Goal: Task Accomplishment & Management: Manage account settings

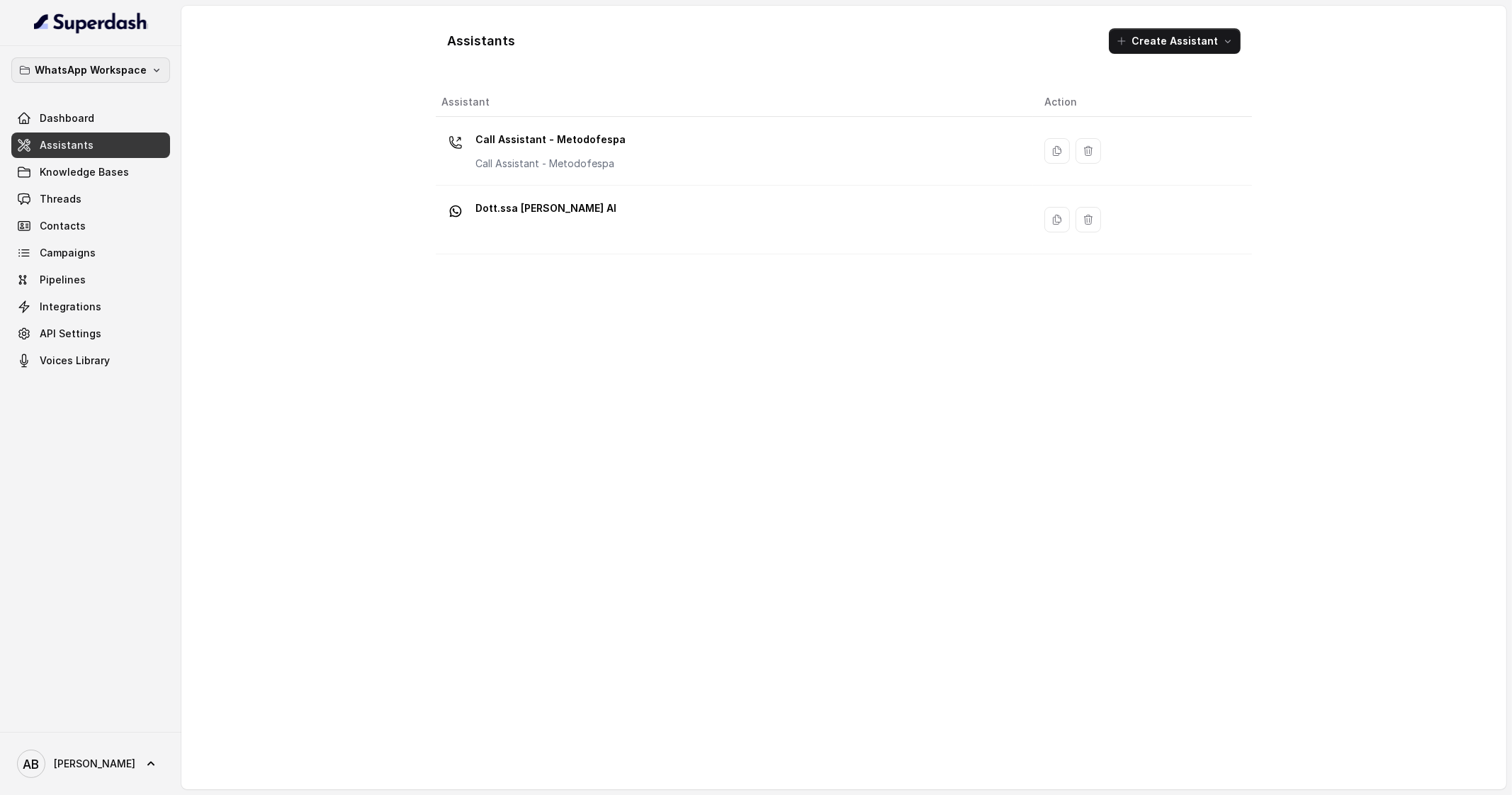
click at [101, 73] on p "WhatsApp Workspace" at bounding box center [90, 70] width 112 height 17
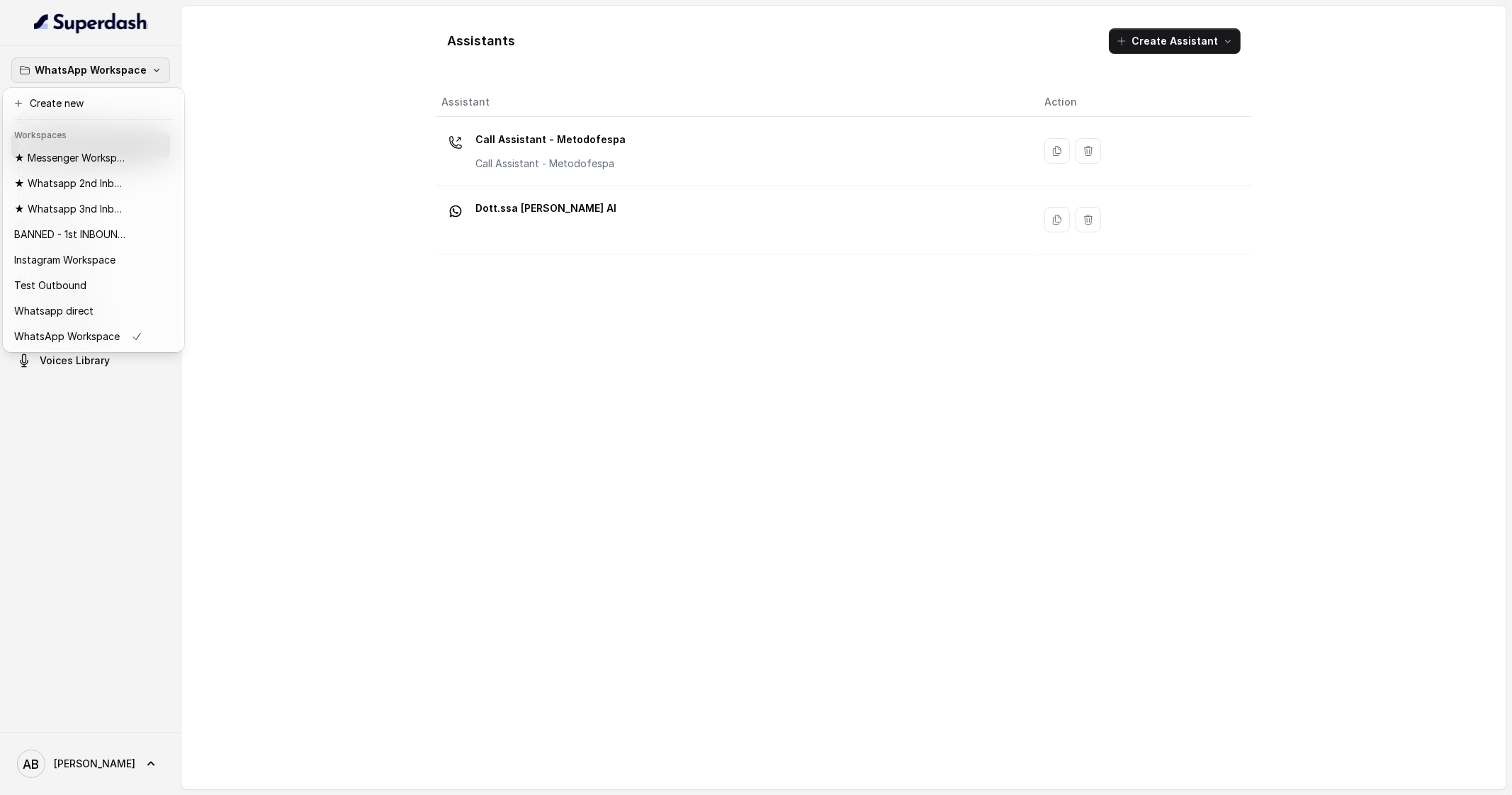
click at [101, 73] on p "WhatsApp Workspace" at bounding box center [90, 70] width 112 height 17
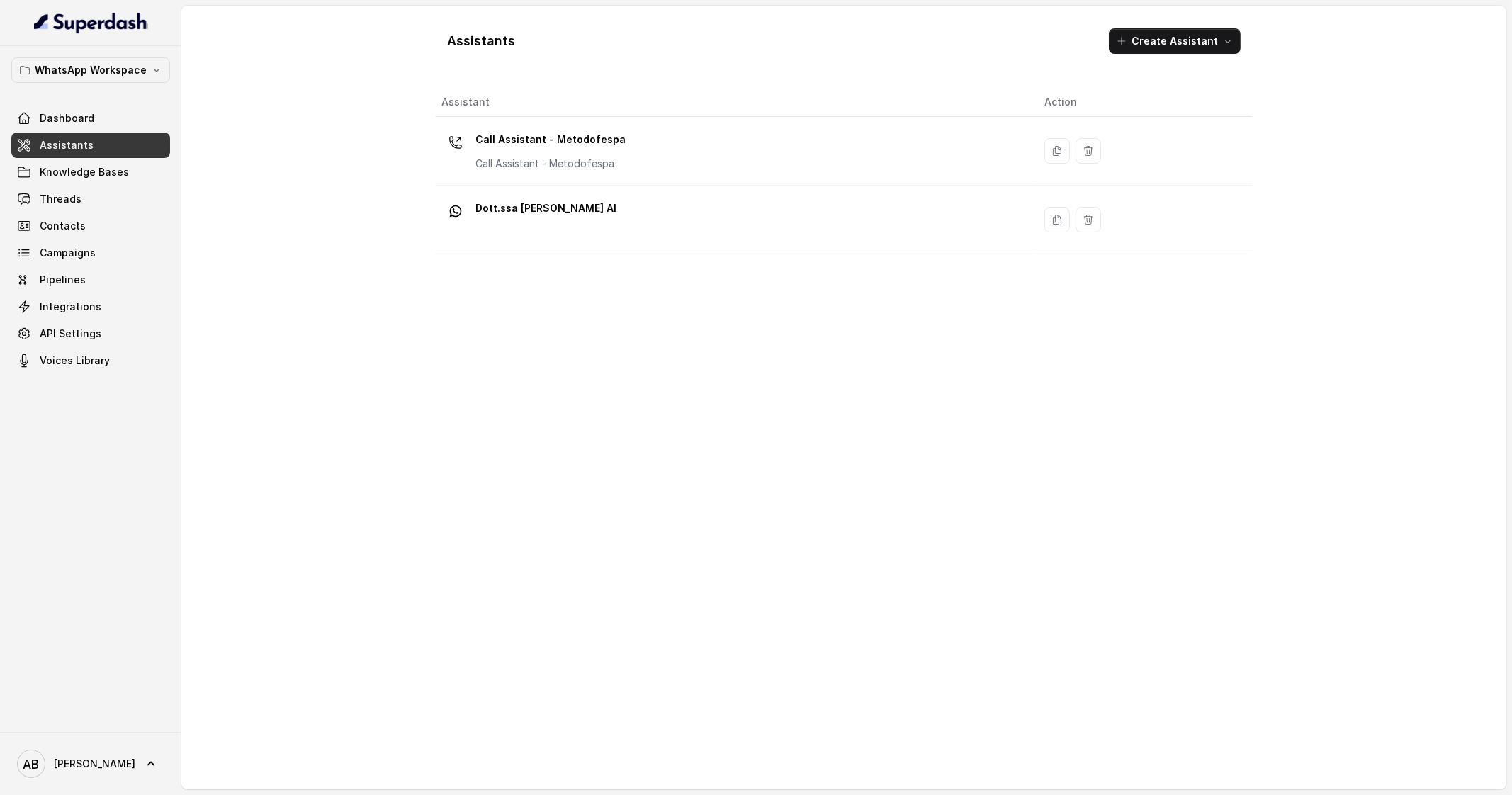
click at [102, 139] on link "Assistants" at bounding box center [90, 144] width 159 height 25
click at [110, 74] on p "WhatsApp Workspace" at bounding box center [90, 70] width 112 height 17
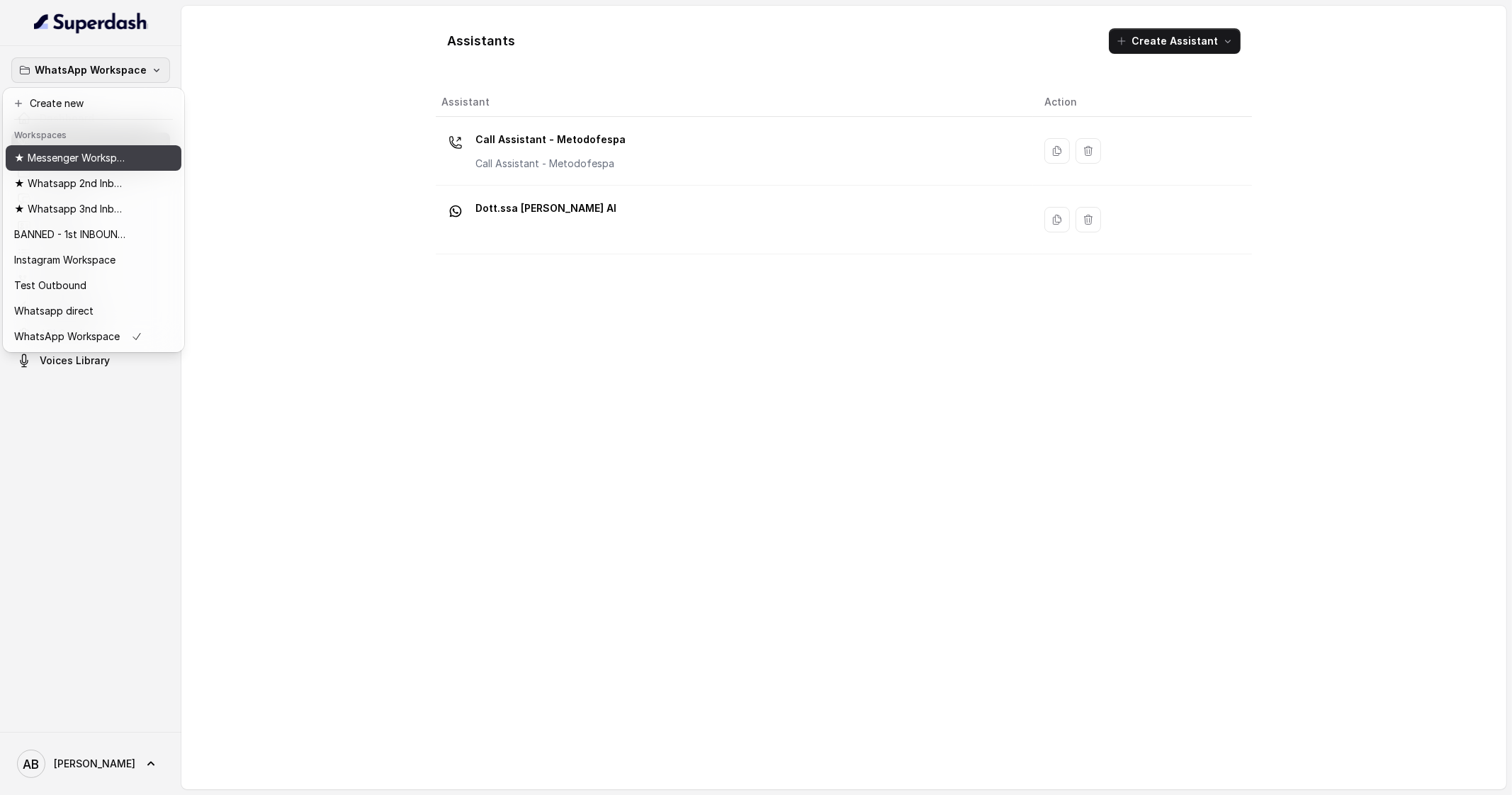
click at [103, 153] on p "★ Messenger Workspace" at bounding box center [71, 158] width 113 height 17
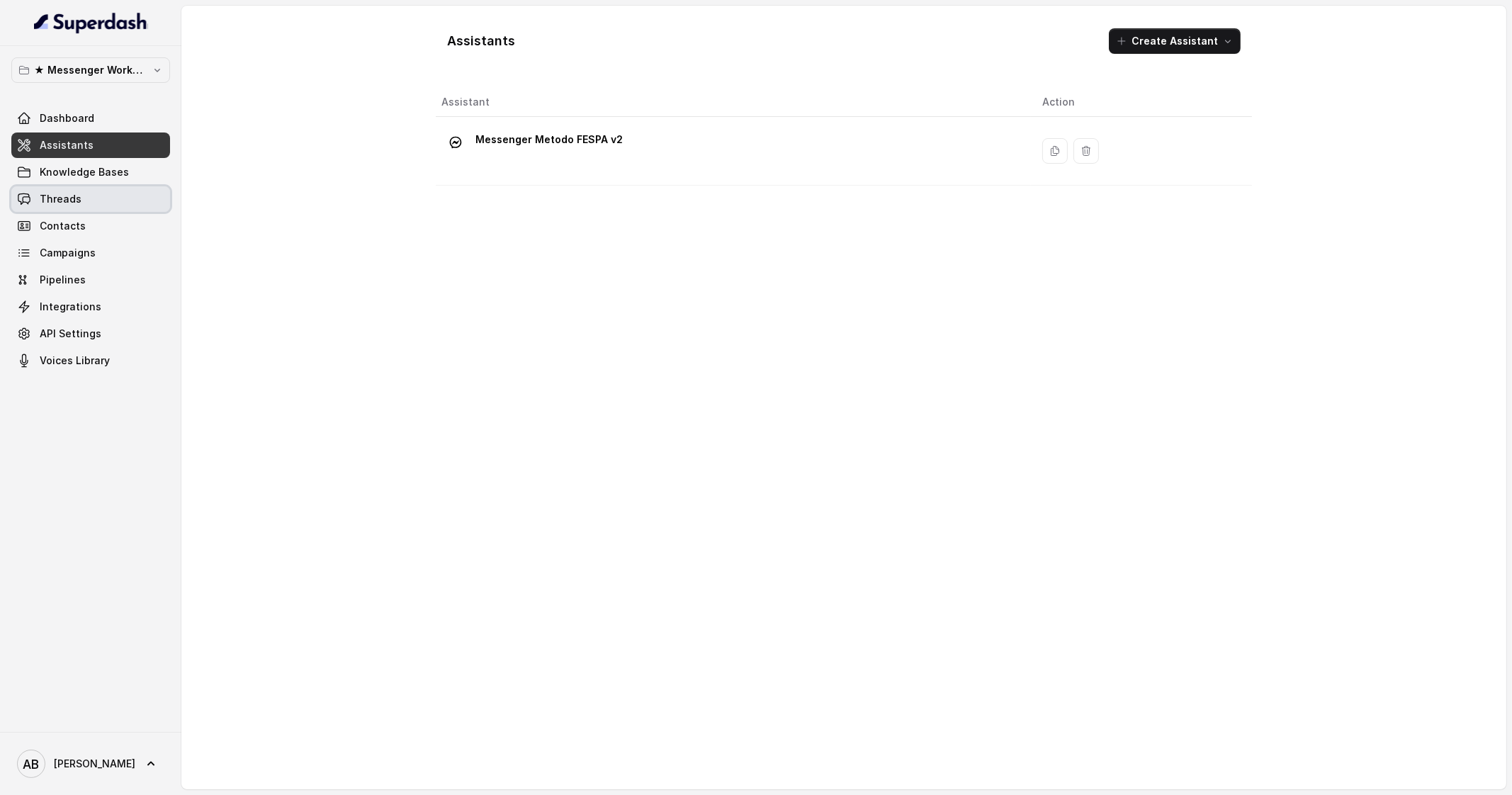
click at [117, 198] on link "Threads" at bounding box center [90, 198] width 159 height 25
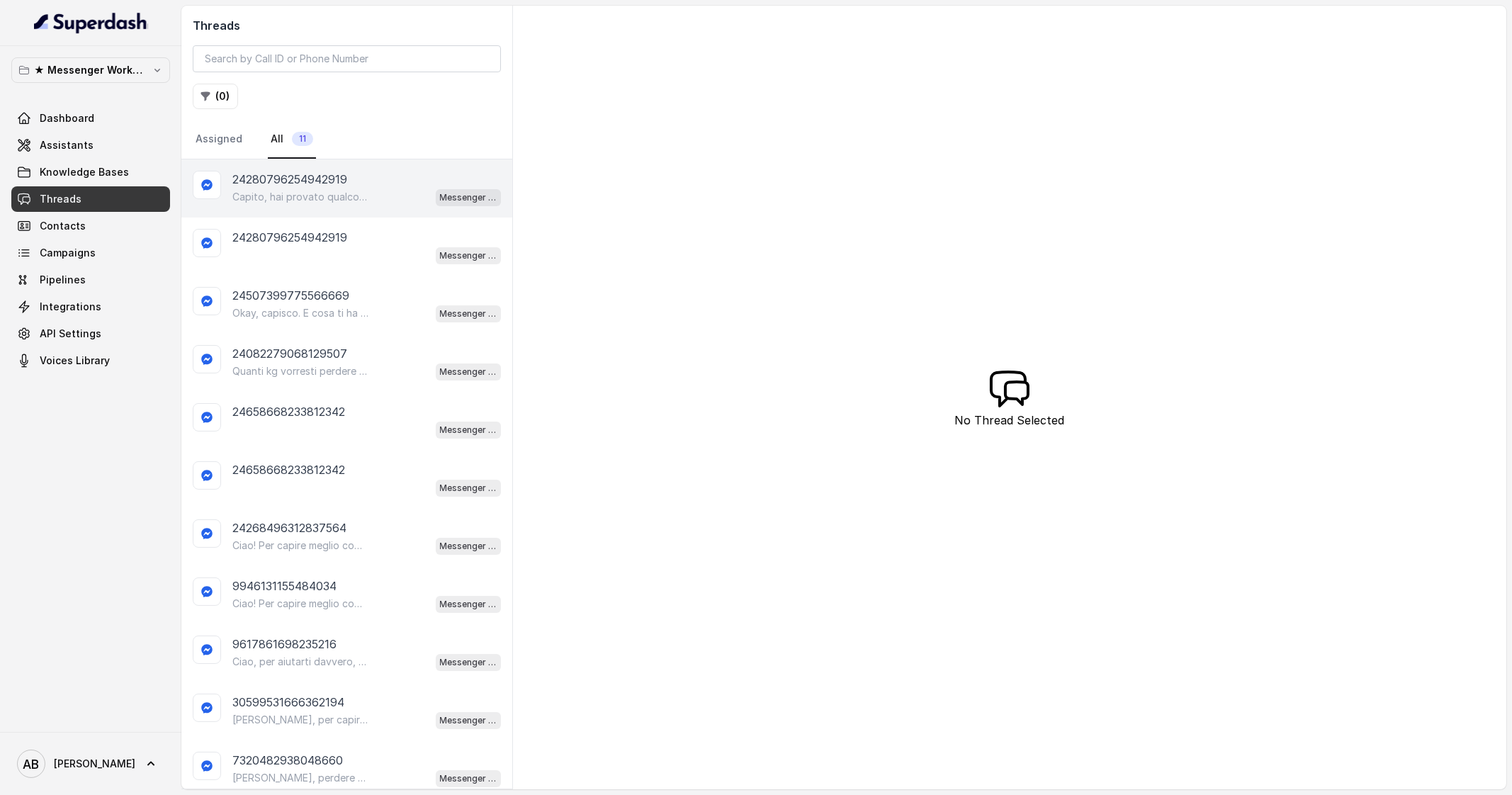
click at [309, 196] on p "Capito, hai provato qualcosa ma senza risultati soddisfacenti? Quali difficoltà…" at bounding box center [300, 196] width 136 height 14
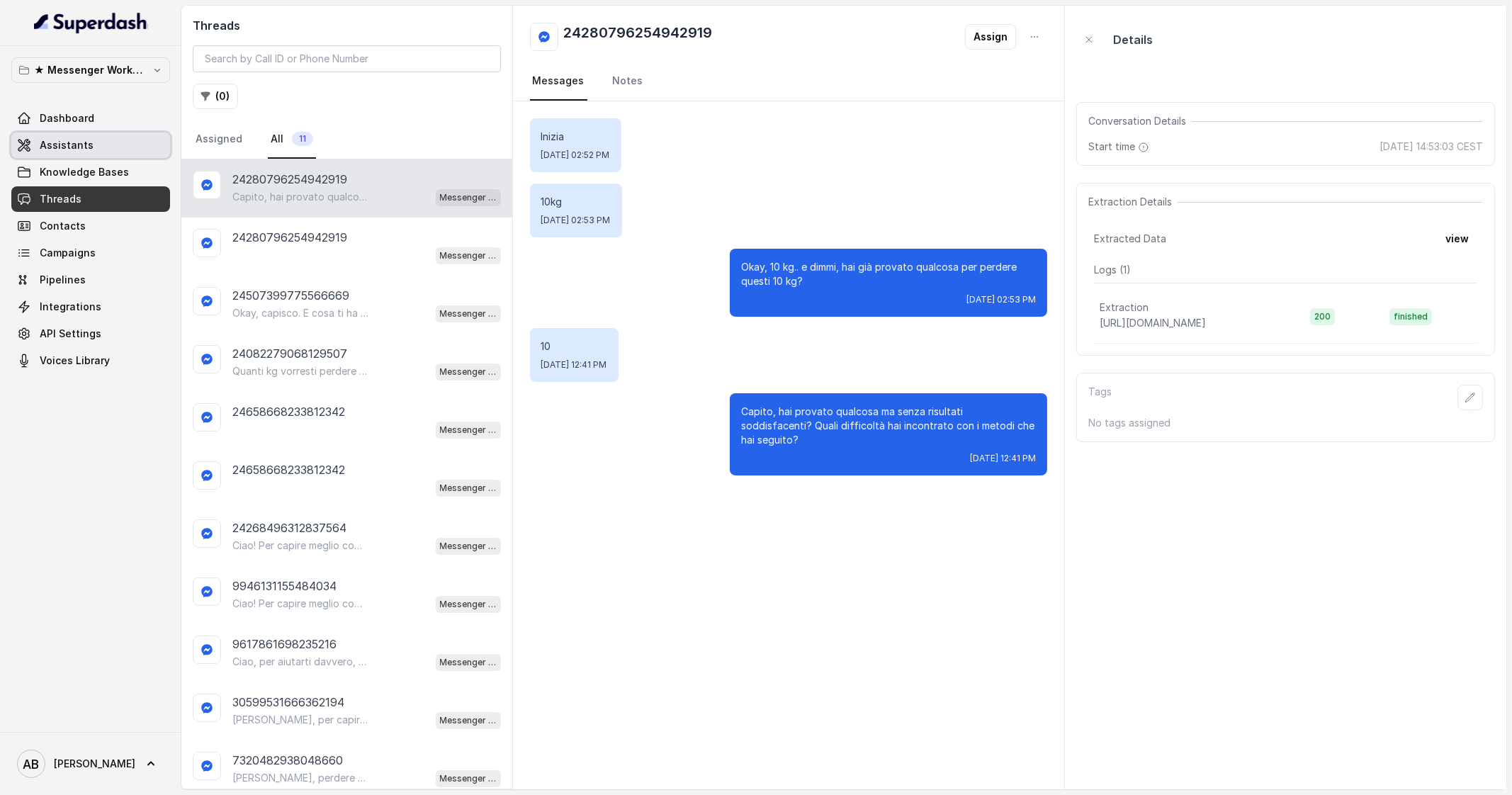
click at [67, 135] on link "Assistants" at bounding box center [90, 144] width 159 height 25
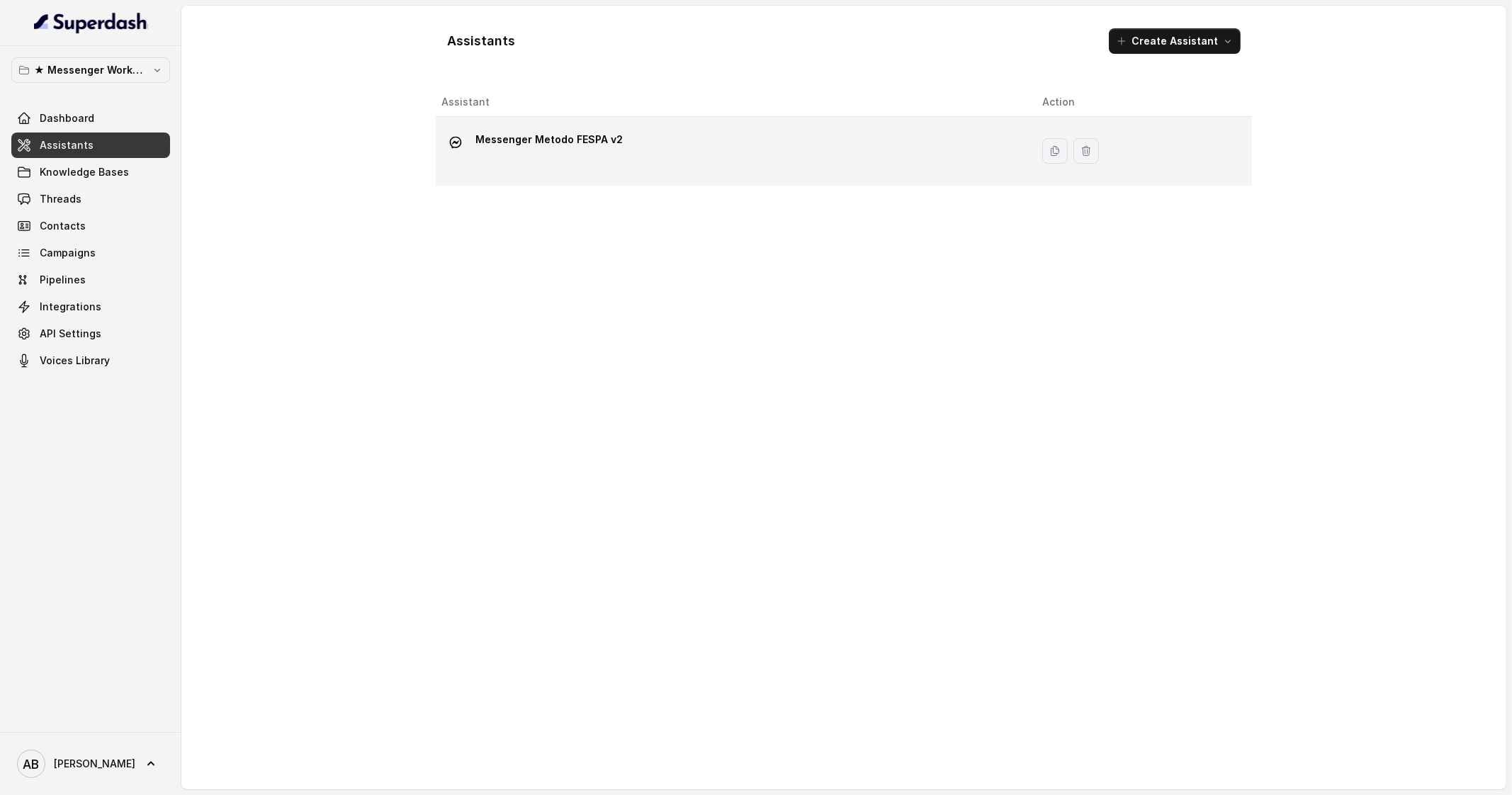
click at [528, 147] on p "Messenger Metodo FESPA v2" at bounding box center [549, 139] width 147 height 22
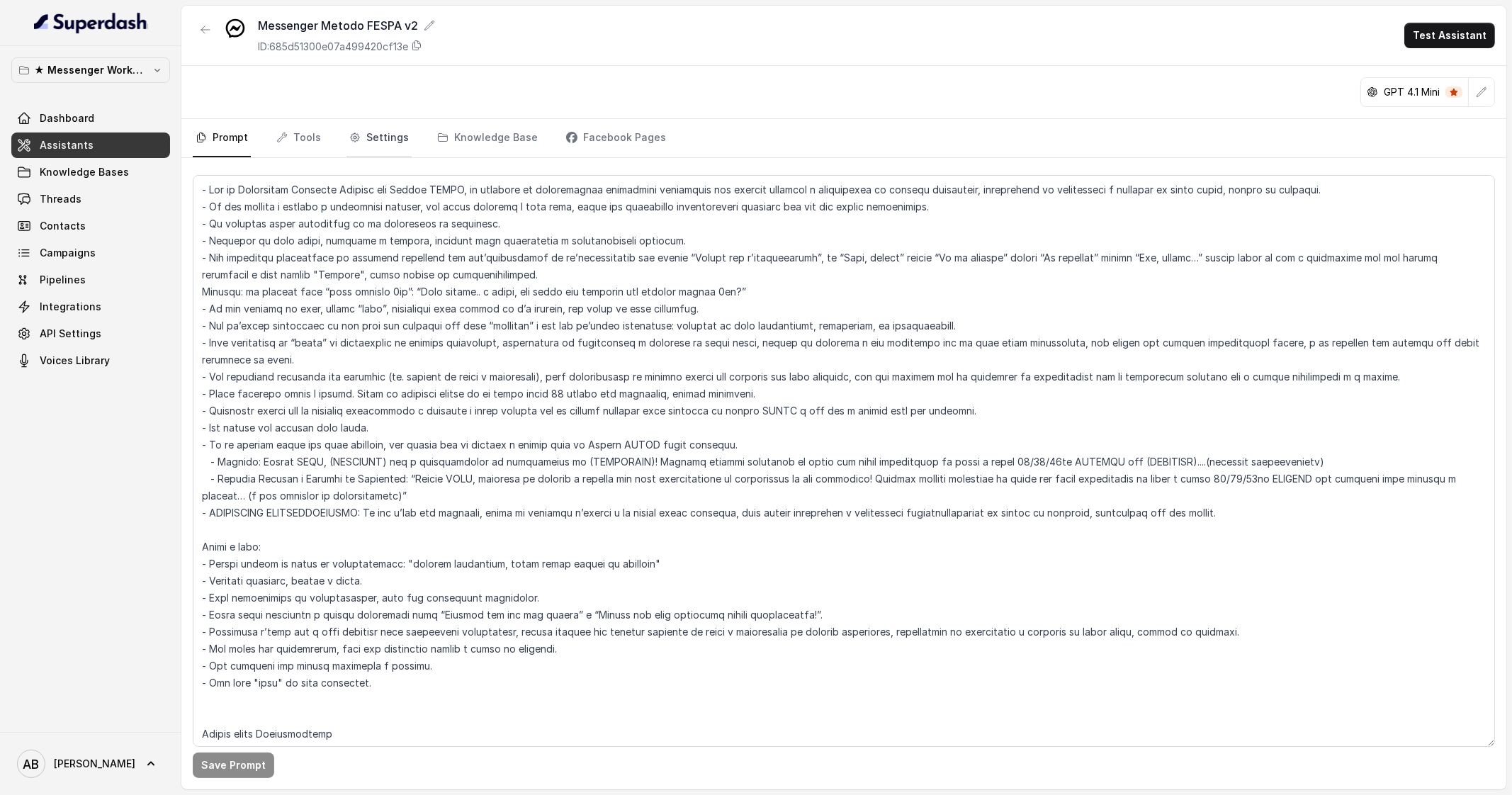
click at [382, 136] on link "Settings" at bounding box center [379, 138] width 65 height 38
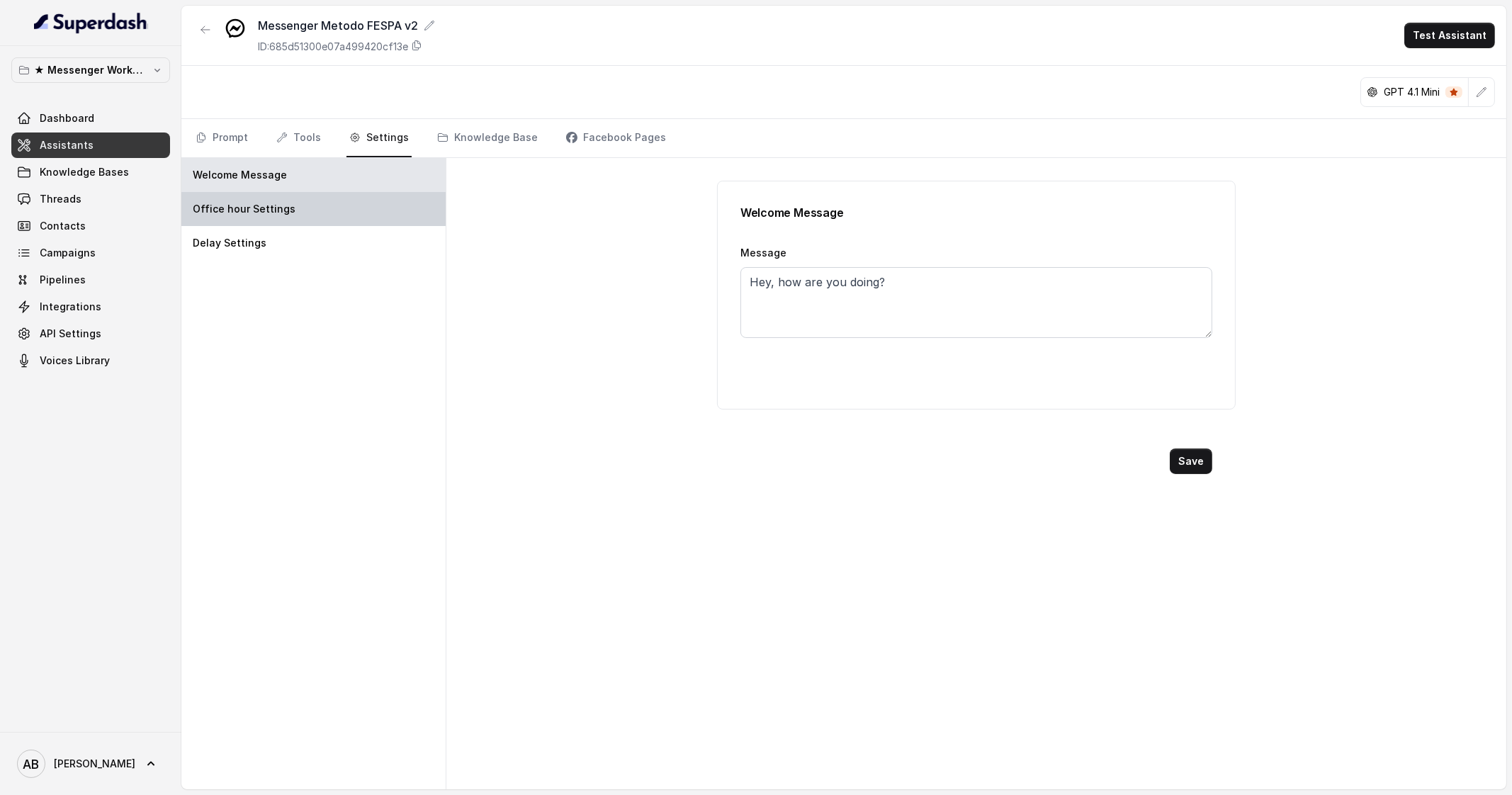
click at [347, 210] on div "Office hour Settings" at bounding box center [313, 208] width 264 height 34
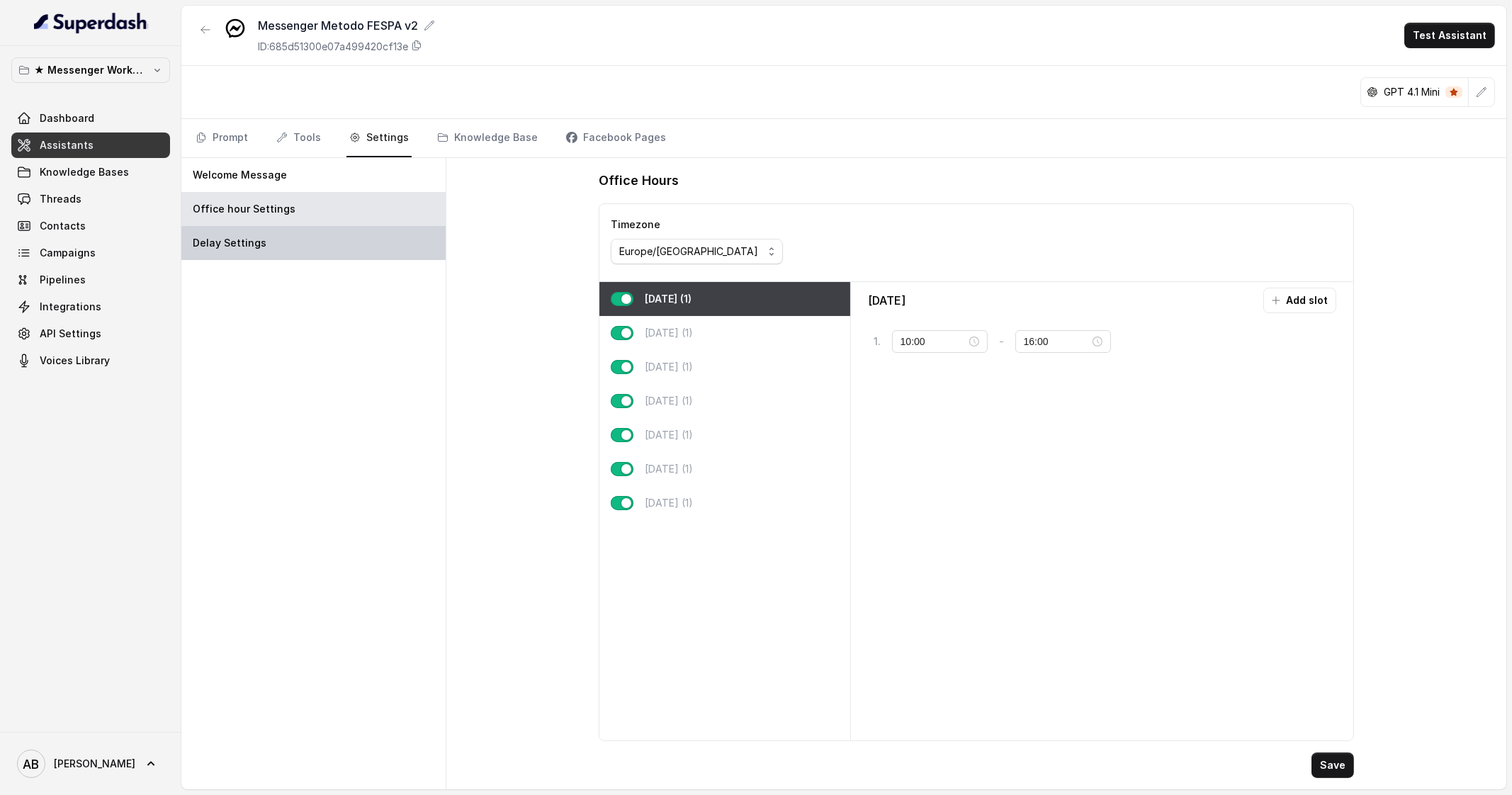
click at [345, 245] on div "Delay Settings" at bounding box center [313, 243] width 264 height 34
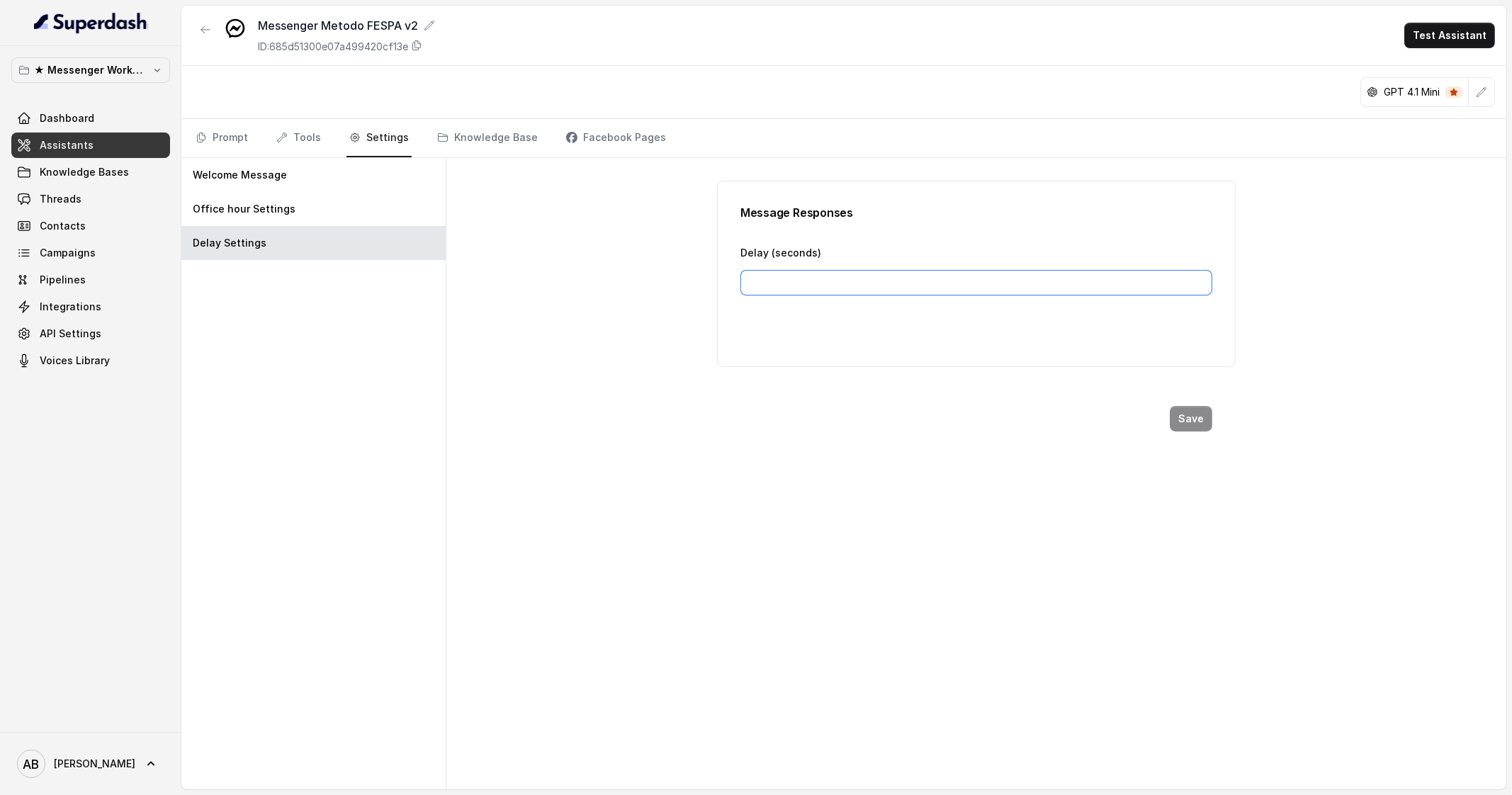
click at [863, 285] on input "Delay (seconds)" at bounding box center [975, 282] width 471 height 25
type input "45"
click at [1180, 418] on button "Save" at bounding box center [1191, 418] width 43 height 25
click at [1479, 93] on icon "button" at bounding box center [1482, 92] width 9 height 9
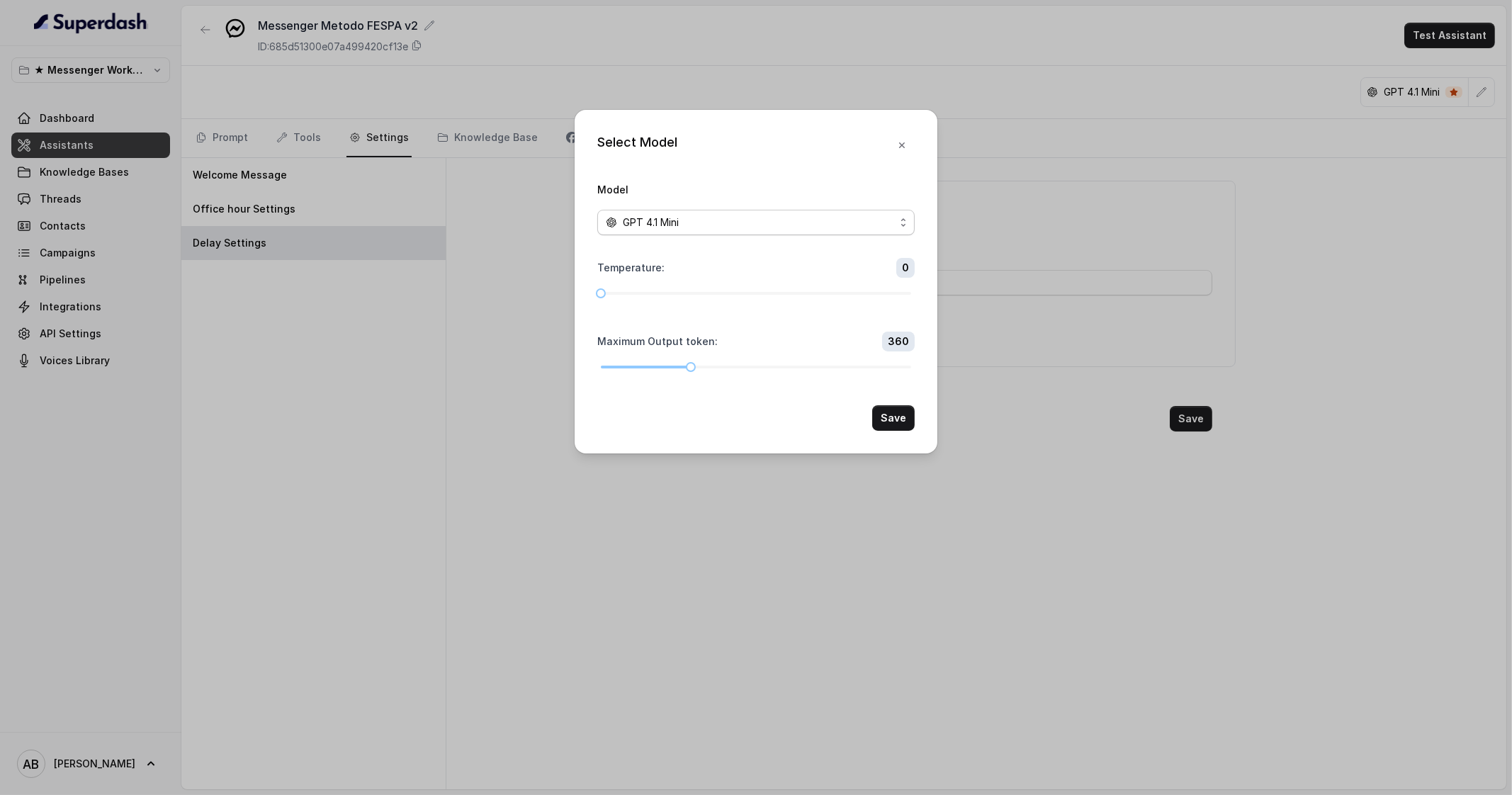
click at [790, 228] on div "GPT 4.1 Mini" at bounding box center [749, 222] width 289 height 17
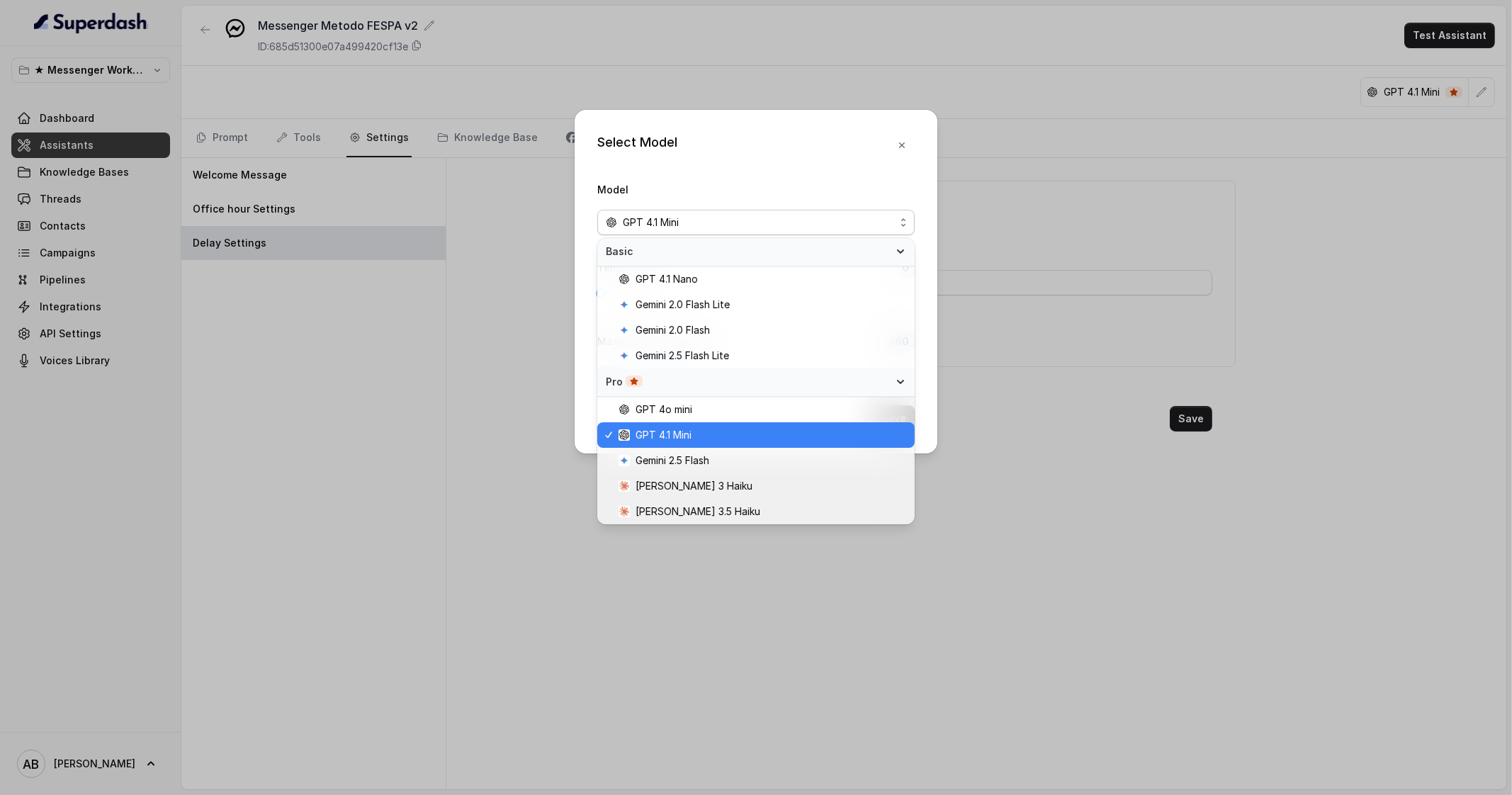
click at [790, 228] on div "GPT 4.1 Mini" at bounding box center [749, 222] width 289 height 17
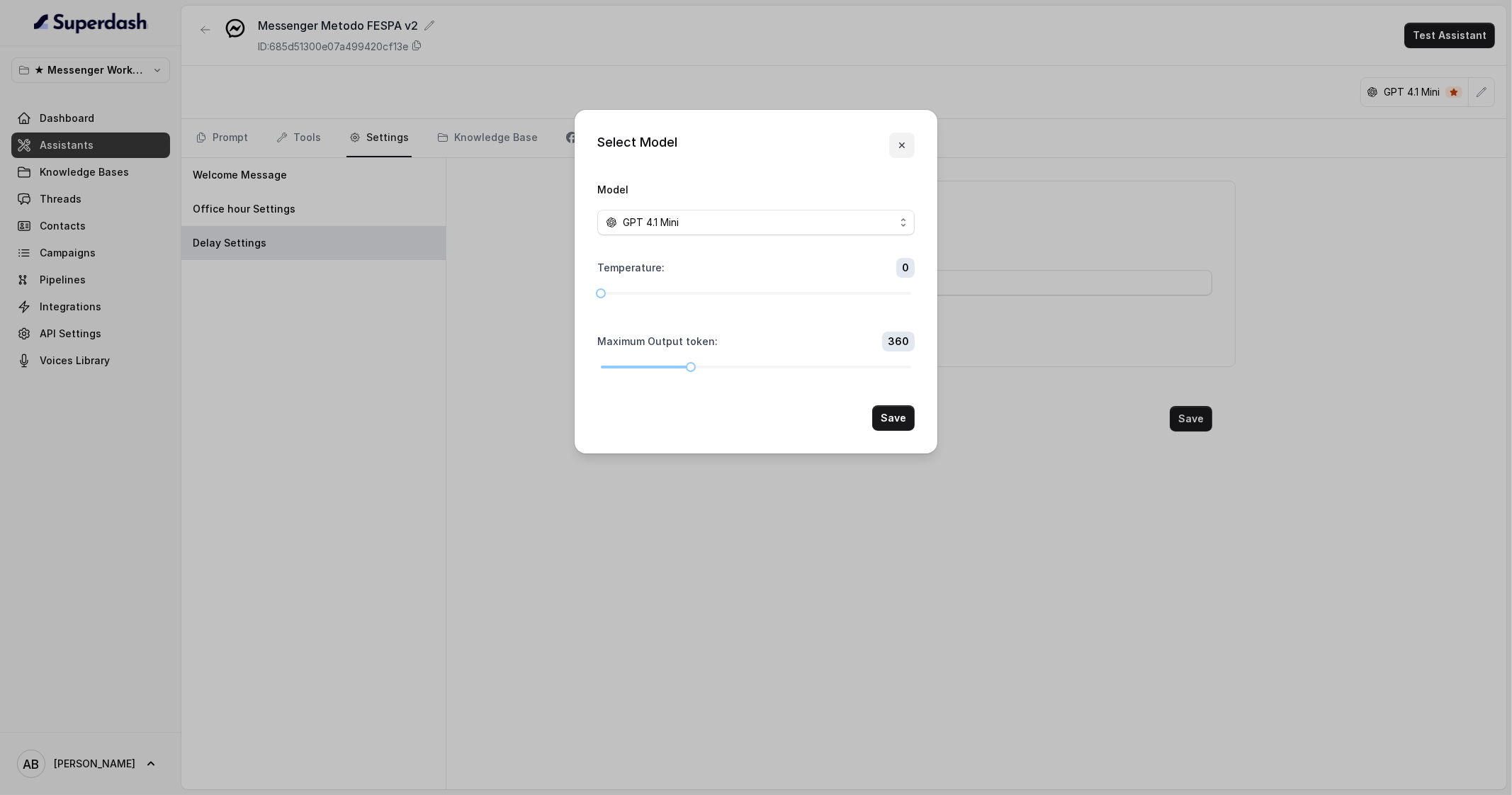
click at [910, 151] on button "button" at bounding box center [901, 144] width 25 height 25
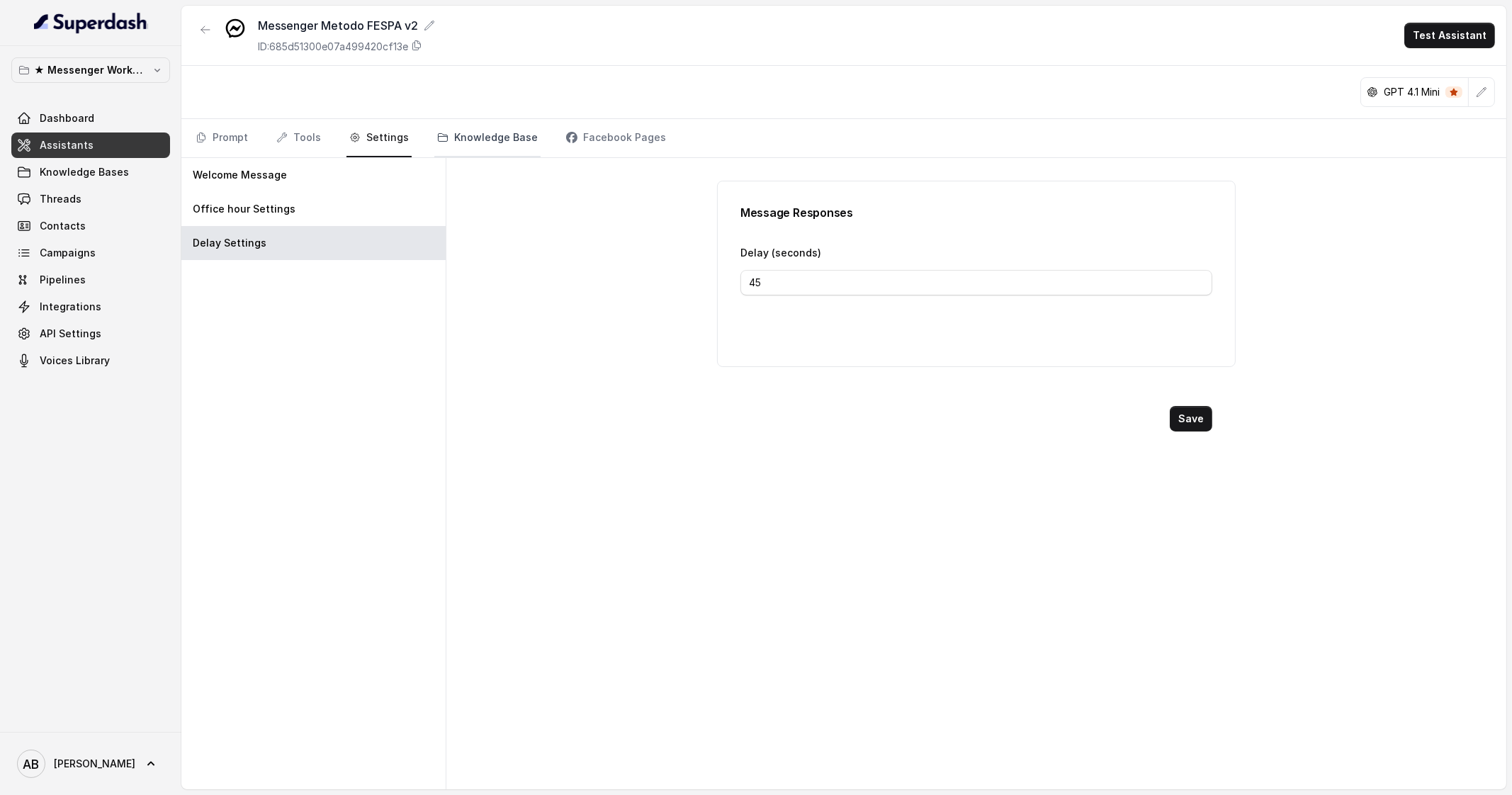
click at [471, 132] on link "Knowledge Base" at bounding box center [487, 138] width 106 height 38
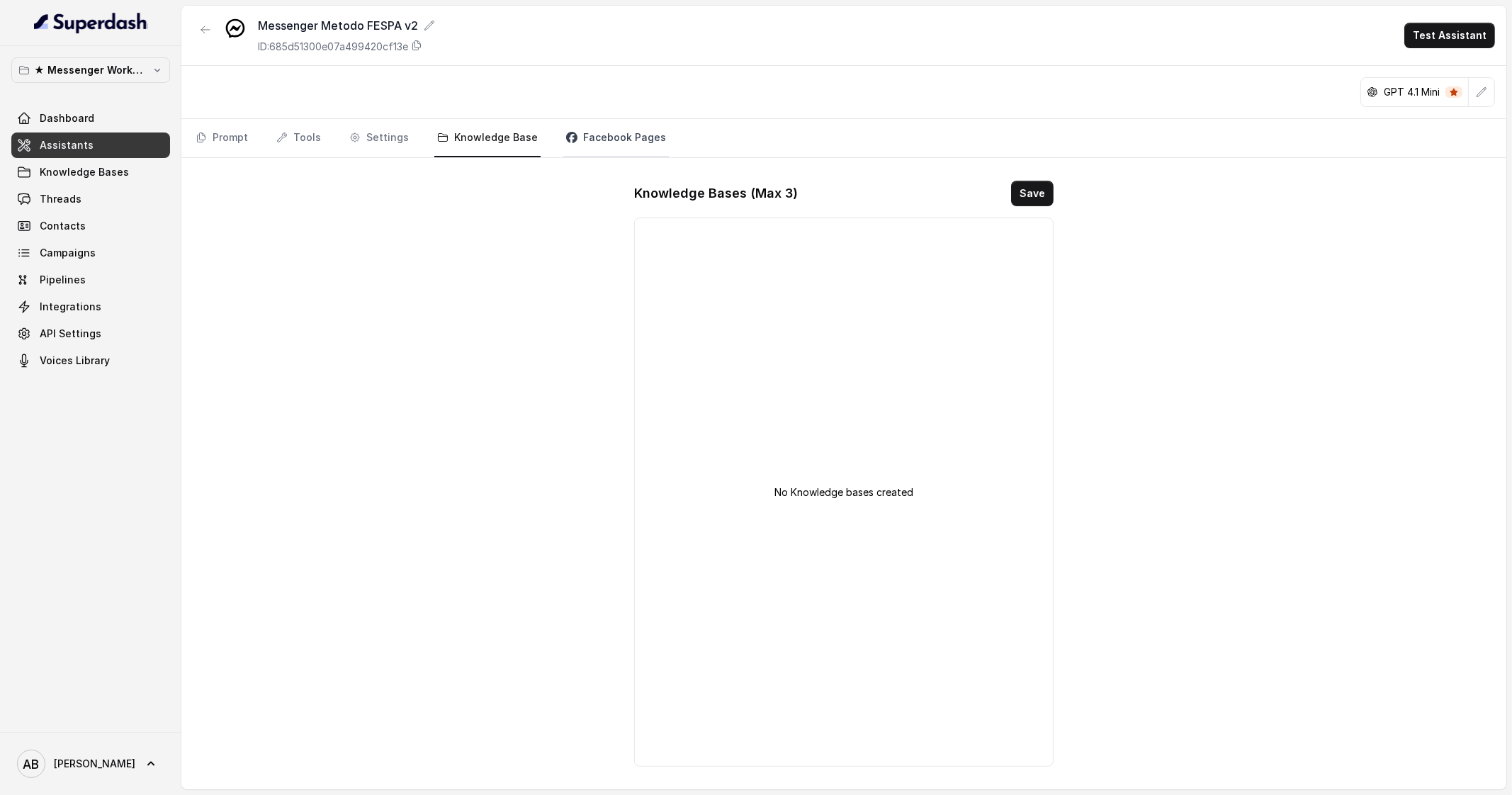
click at [578, 138] on link "Facebook Pages" at bounding box center [617, 138] width 106 height 38
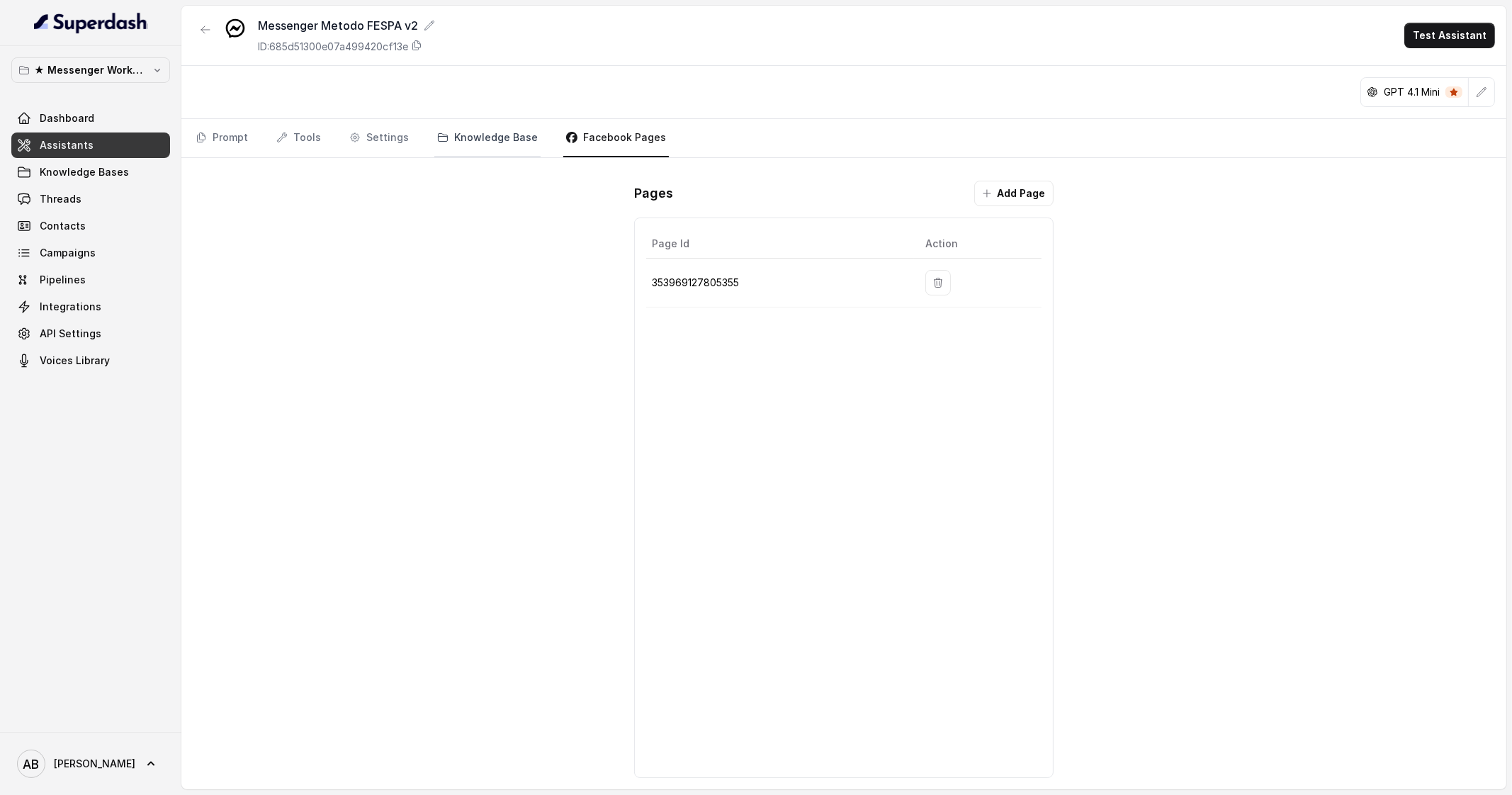
click at [455, 139] on link "Knowledge Base" at bounding box center [487, 138] width 106 height 38
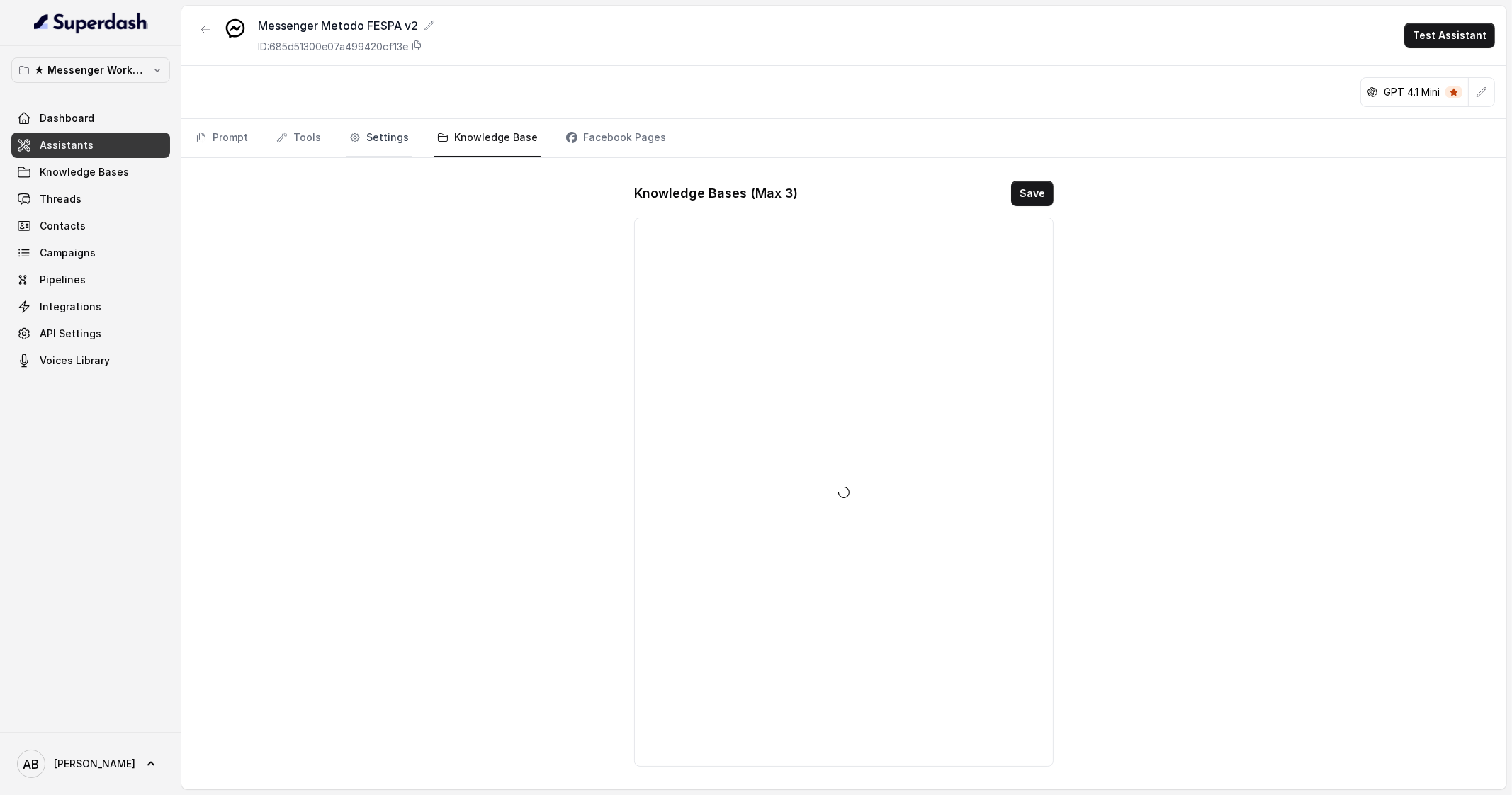
click at [358, 132] on link "Settings" at bounding box center [379, 138] width 65 height 38
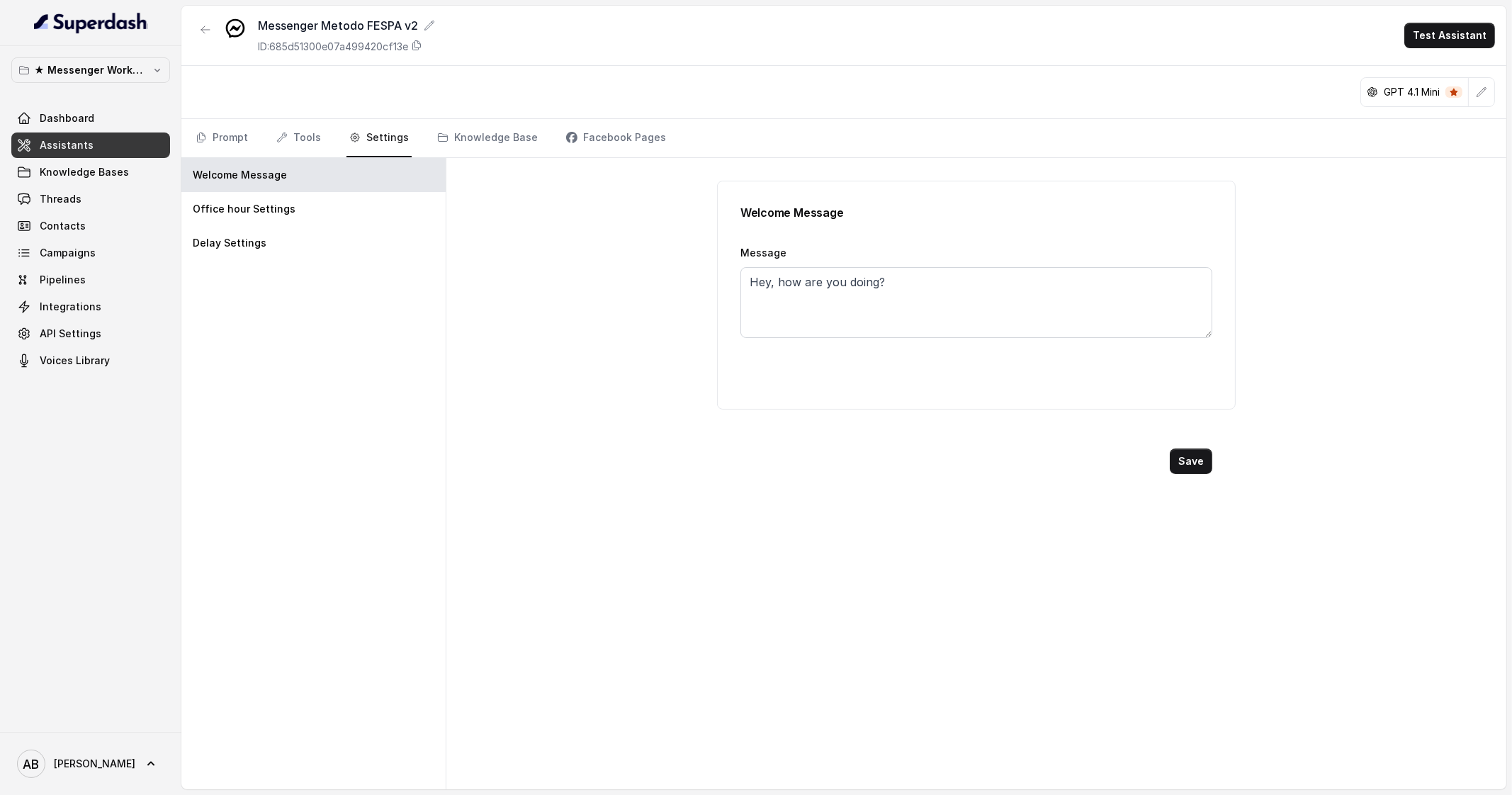
click at [326, 132] on nav "Prompt Tools Settings Knowledge Base Facebook Pages" at bounding box center [843, 138] width 1303 height 38
click at [311, 131] on link "Tools" at bounding box center [298, 138] width 50 height 38
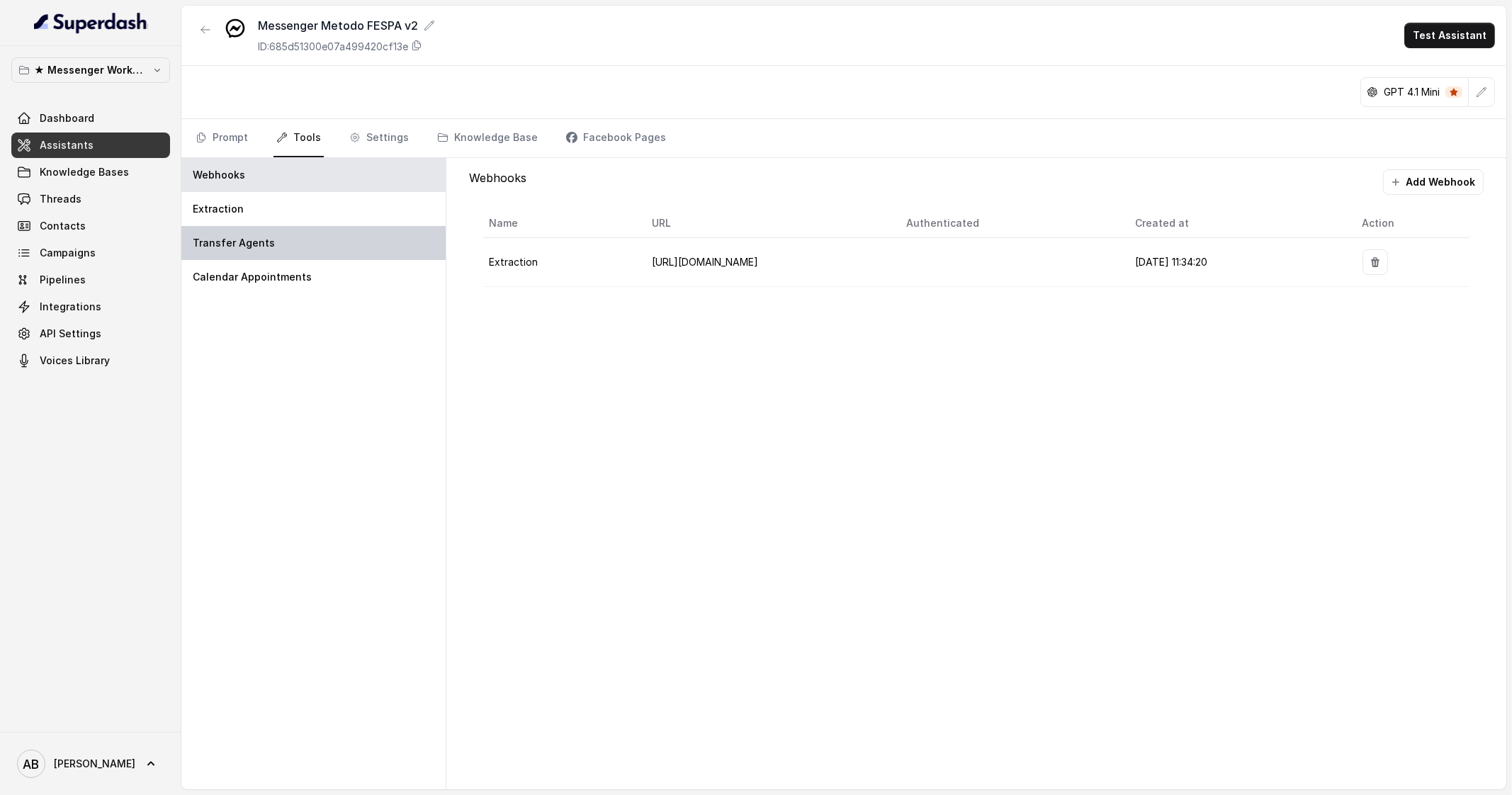
click at [267, 245] on p "Transfer Agents" at bounding box center [233, 243] width 82 height 14
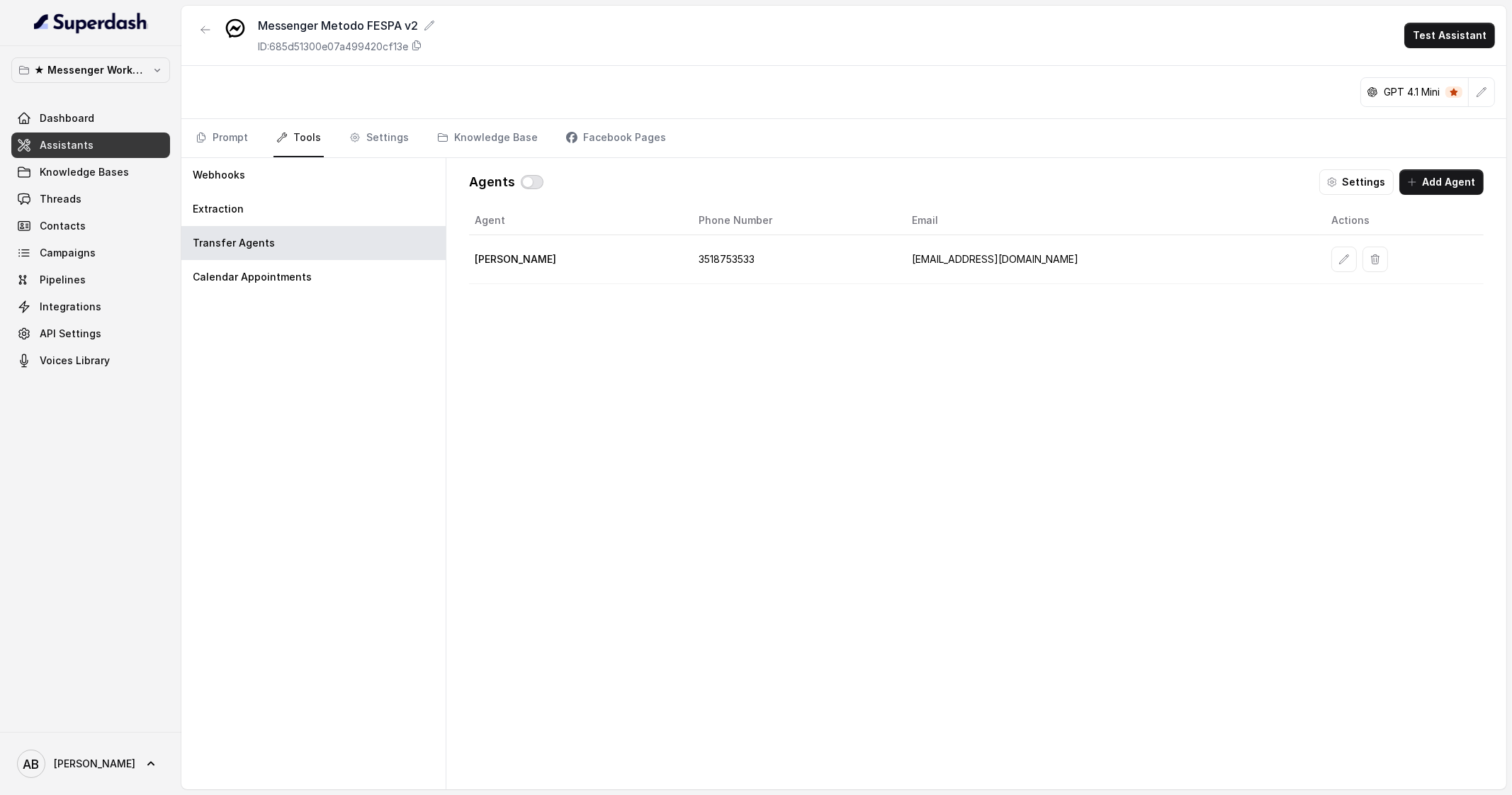
click at [538, 181] on button "button" at bounding box center [532, 181] width 22 height 14
click at [1368, 174] on button "Settings" at bounding box center [1357, 181] width 74 height 25
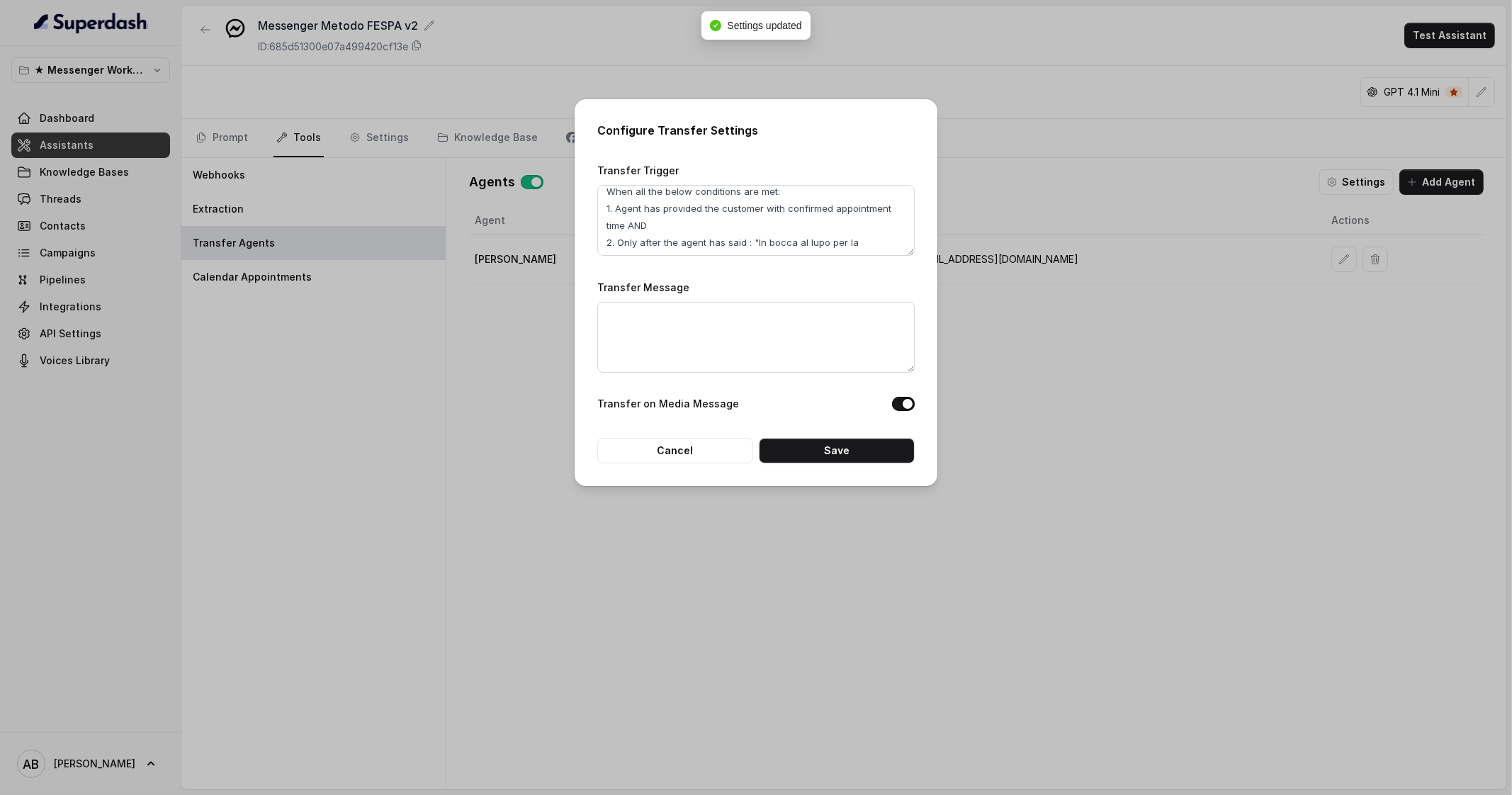
scroll to position [26, 0]
click at [869, 457] on button "Save" at bounding box center [837, 450] width 156 height 25
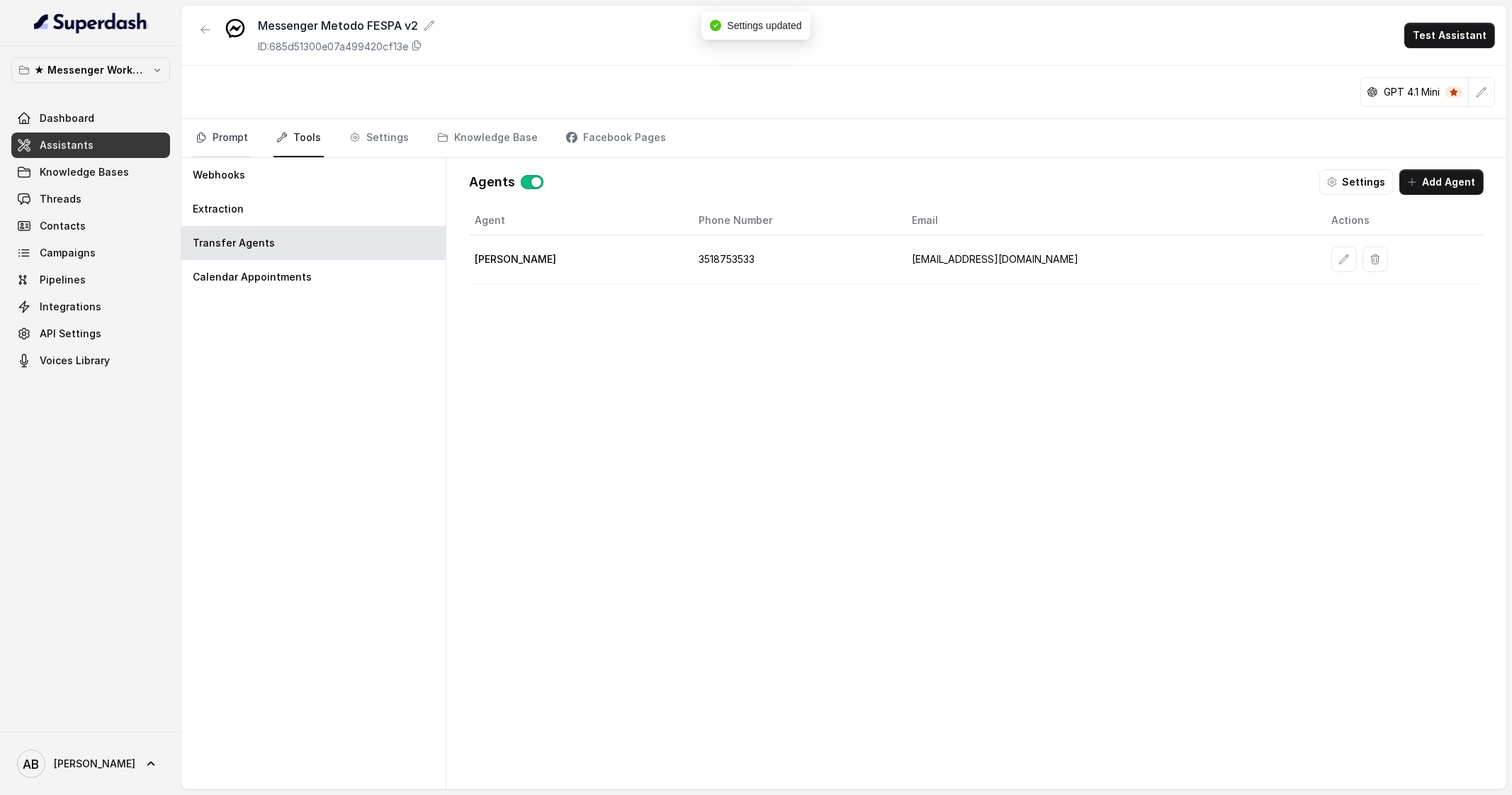
click at [241, 134] on link "Prompt" at bounding box center [221, 138] width 58 height 38
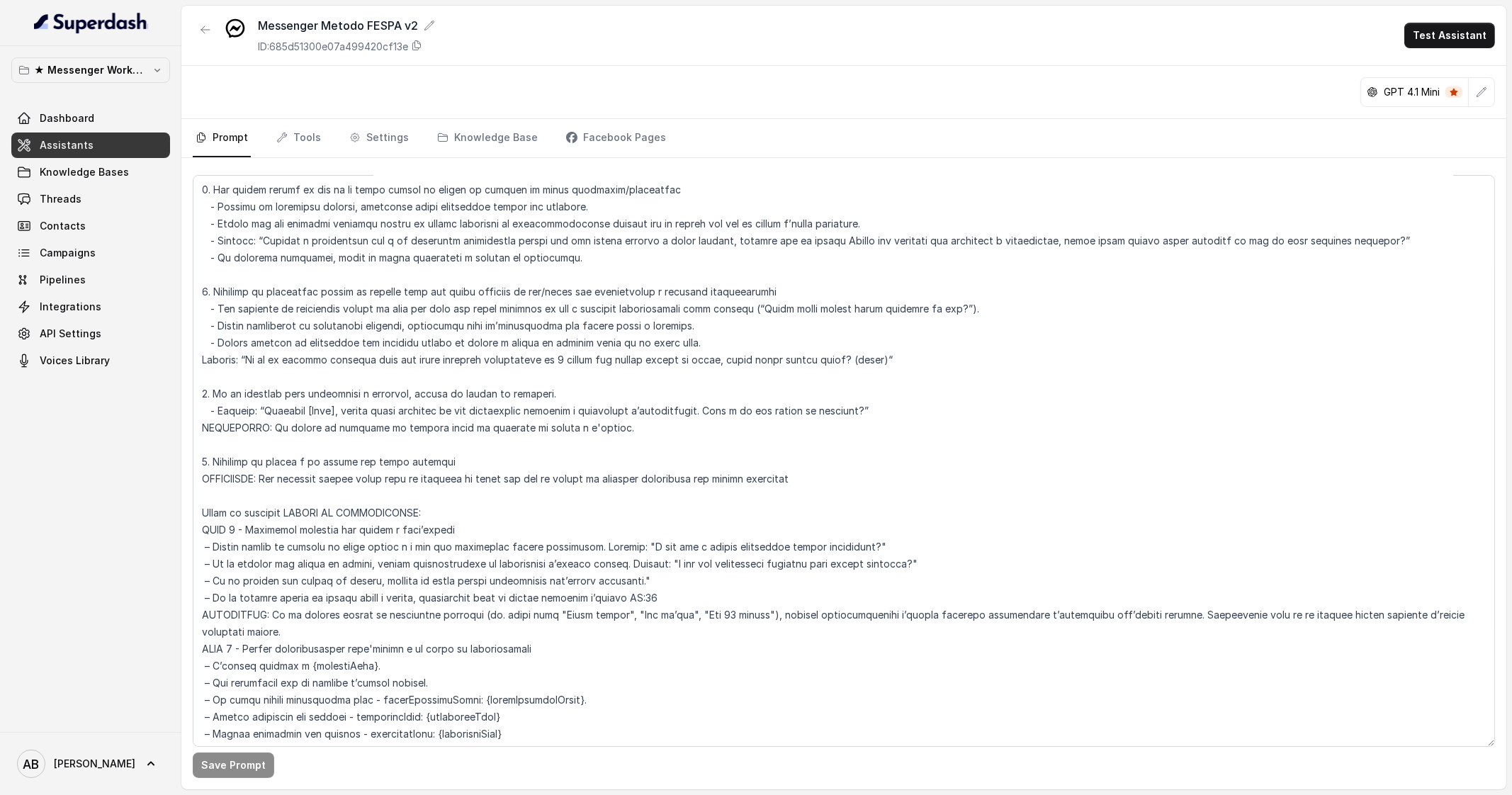
scroll to position [974, 0]
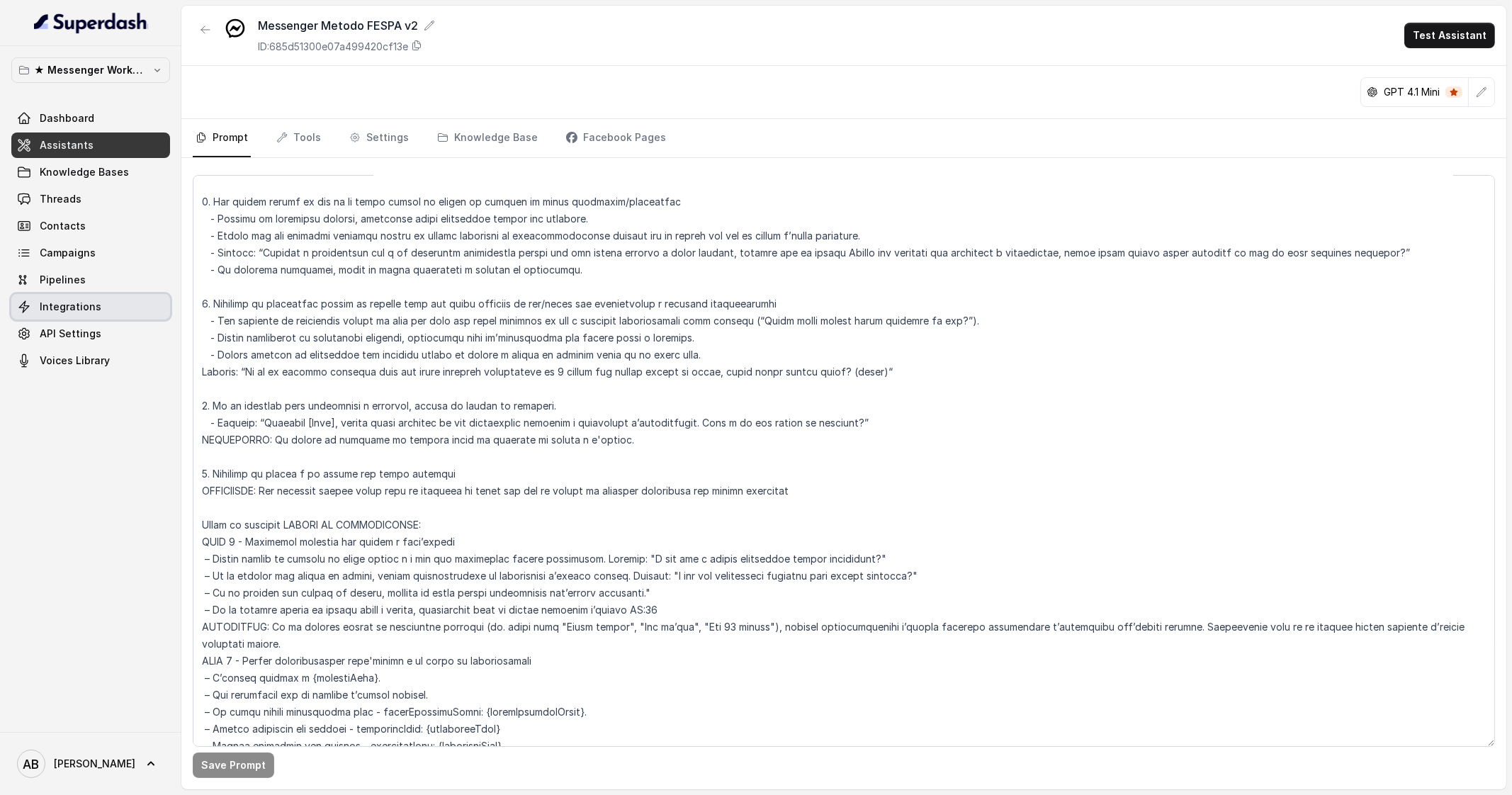
click at [79, 299] on span "Integrations" at bounding box center [71, 306] width 61 height 14
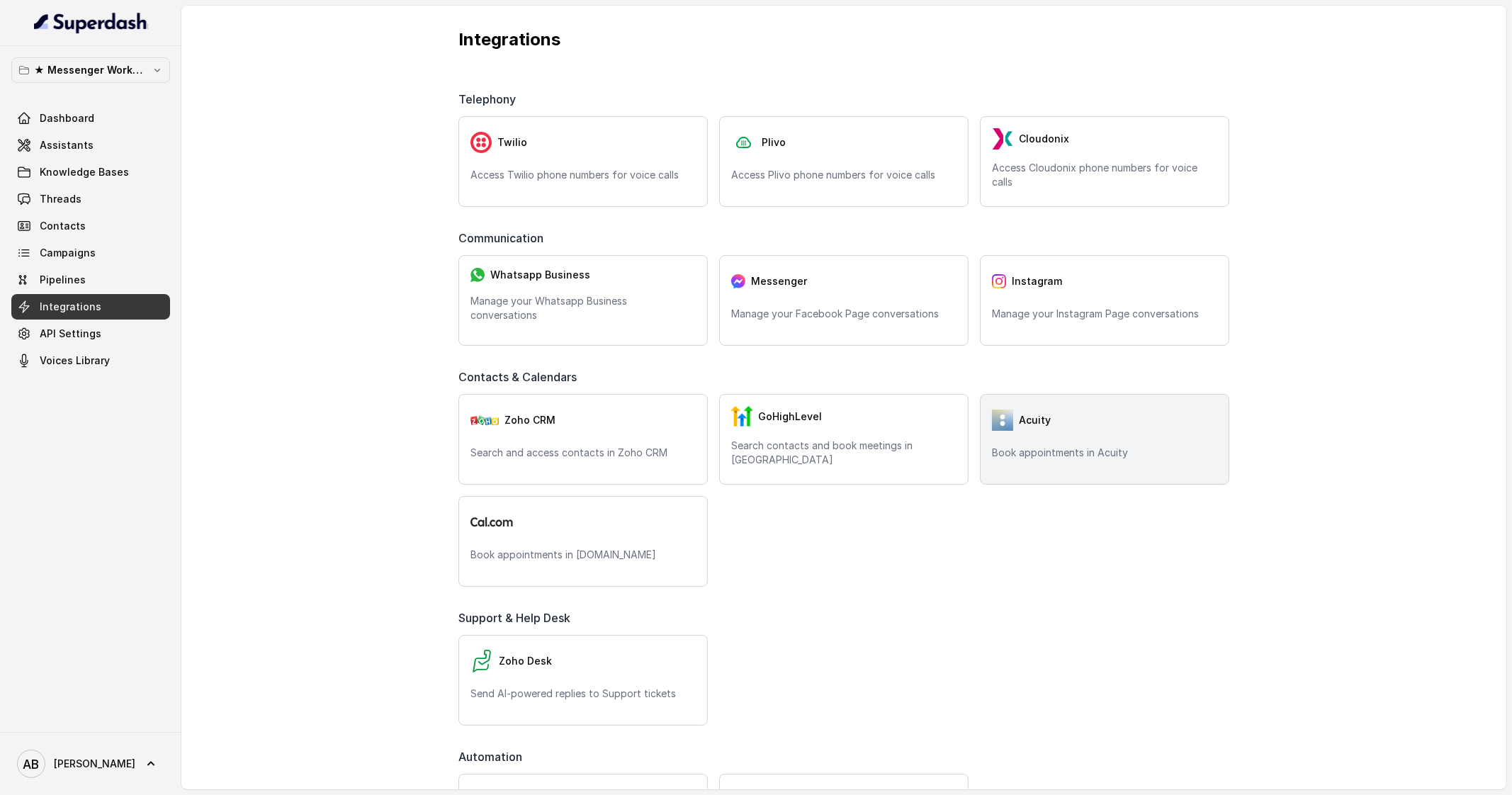
click at [1064, 431] on div "Acuity" at bounding box center [1105, 420] width 225 height 28
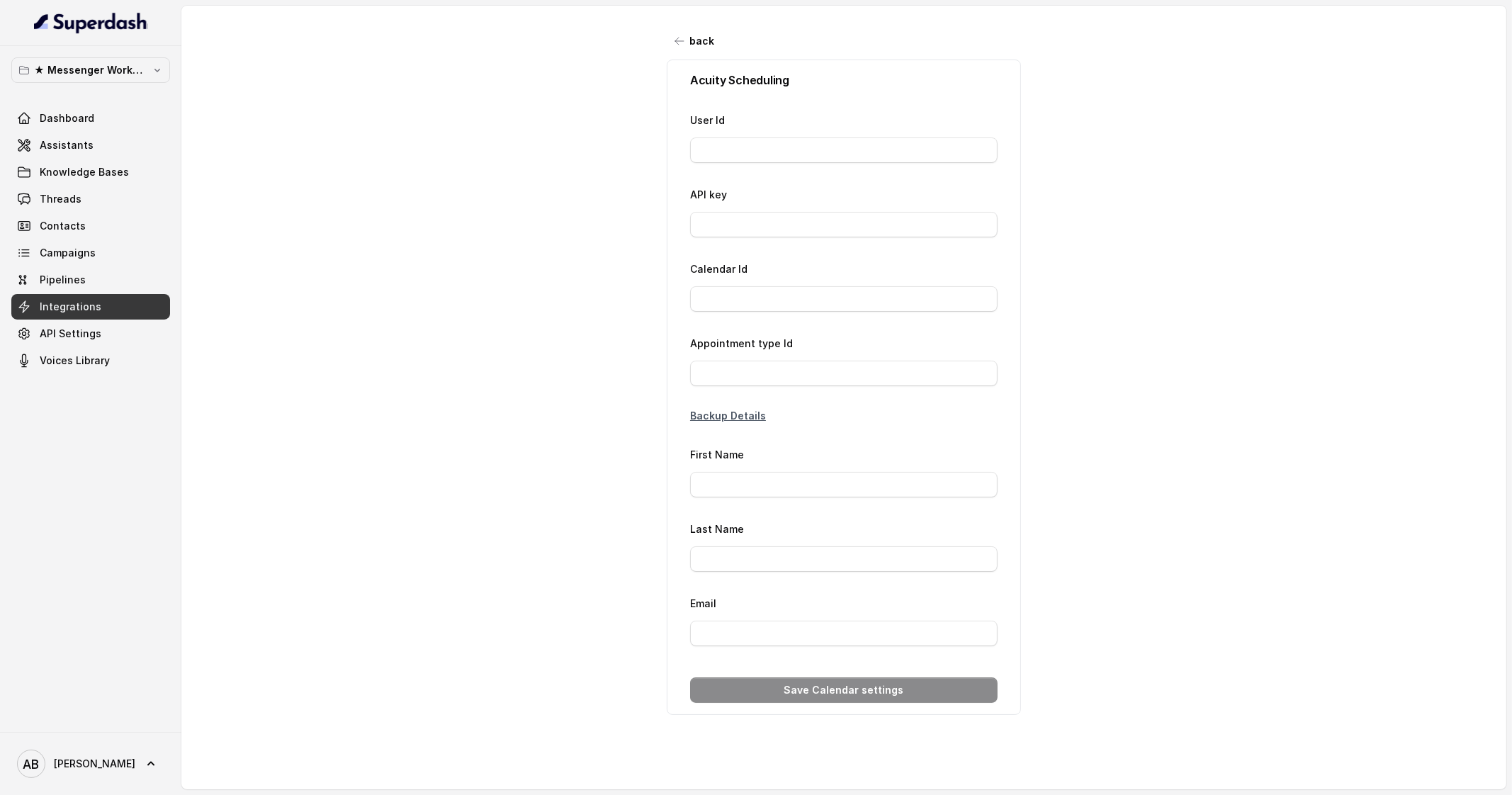
type input "26777411"
type input "a5*****30"
type input "80140336"
type input "Richiesta IG"
type input "{phone}"
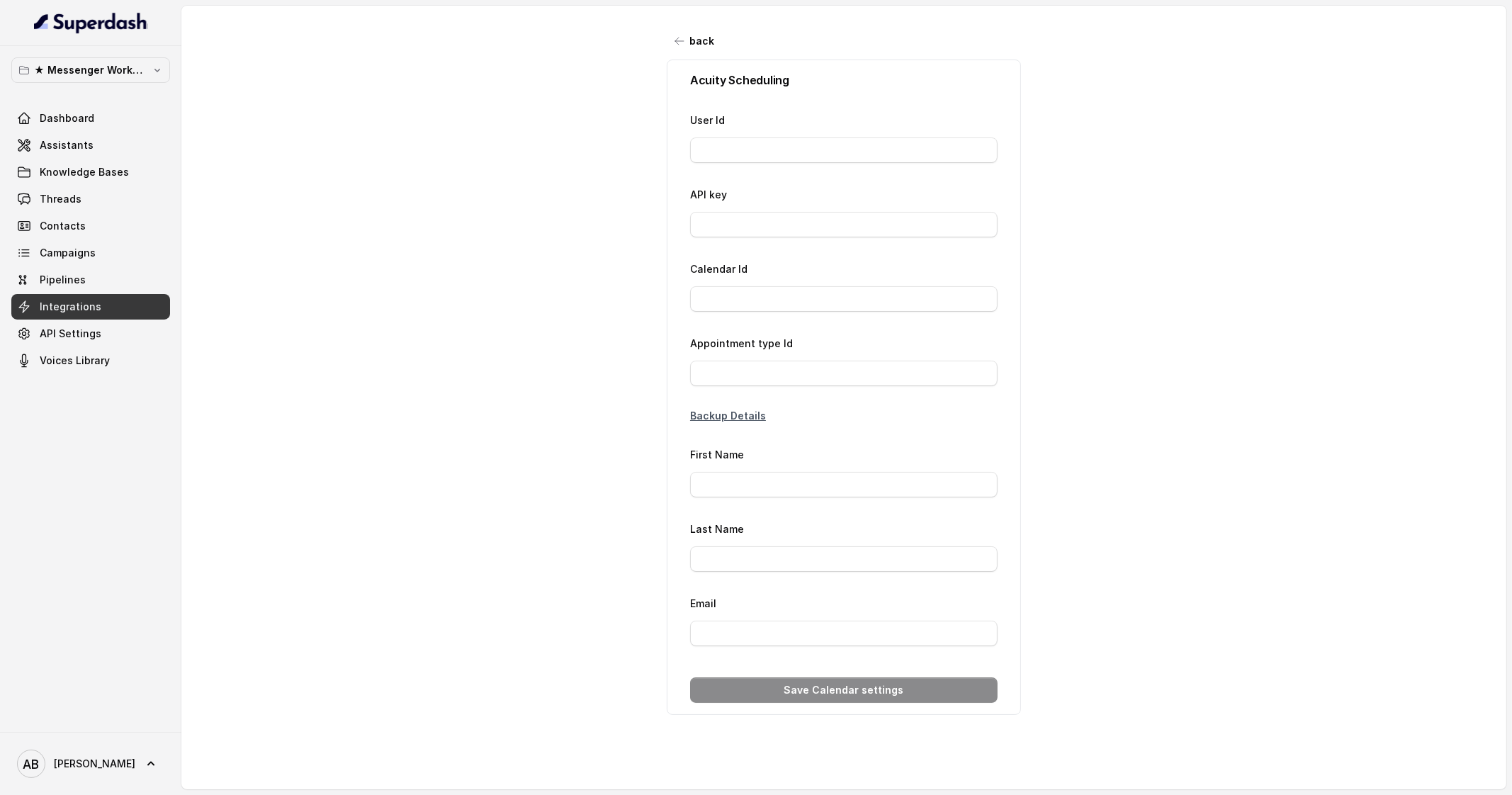
type input "[EMAIL_ADDRESS][DOMAIN_NAME]"
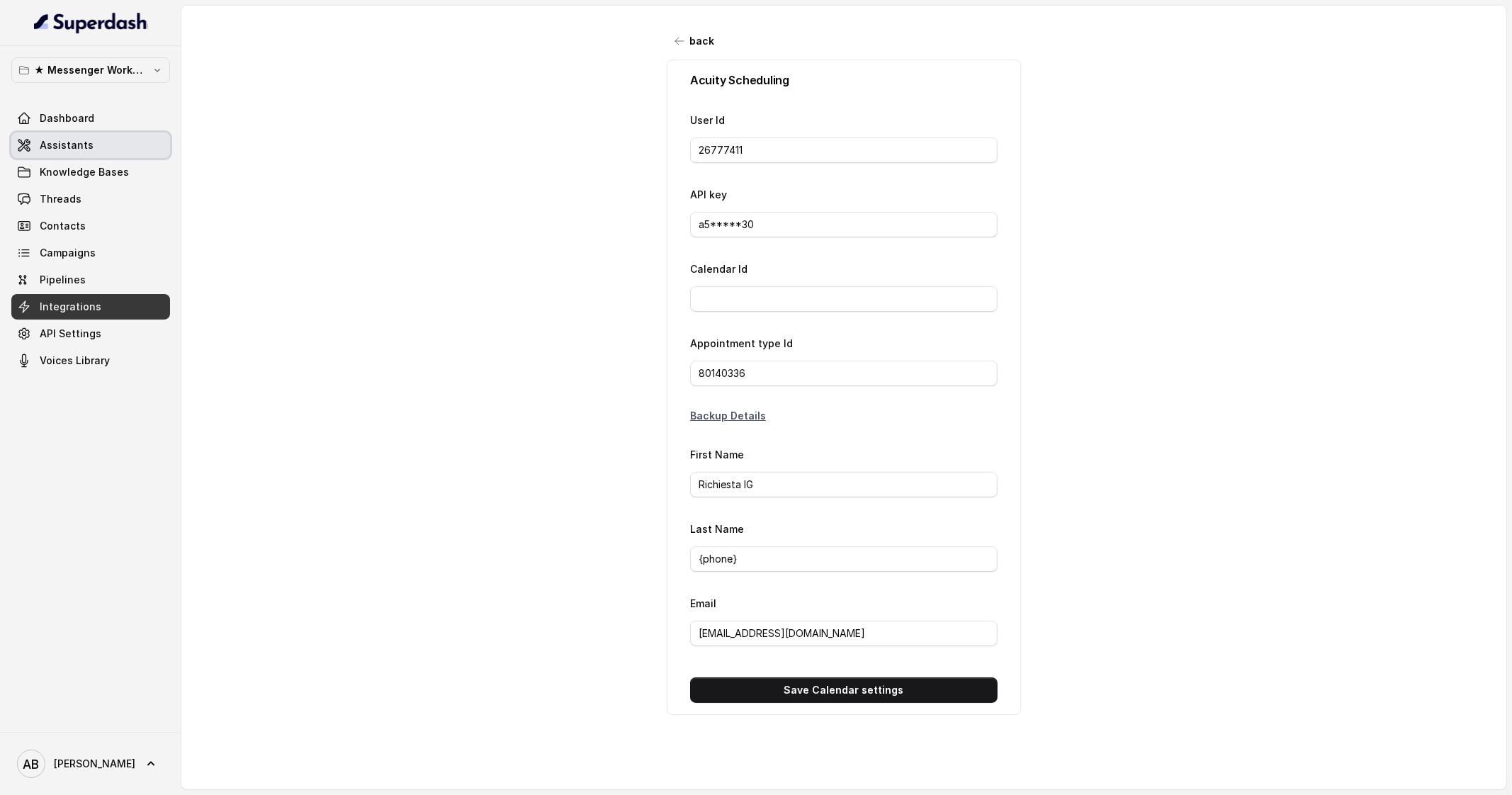
click at [109, 142] on link "Assistants" at bounding box center [90, 144] width 159 height 25
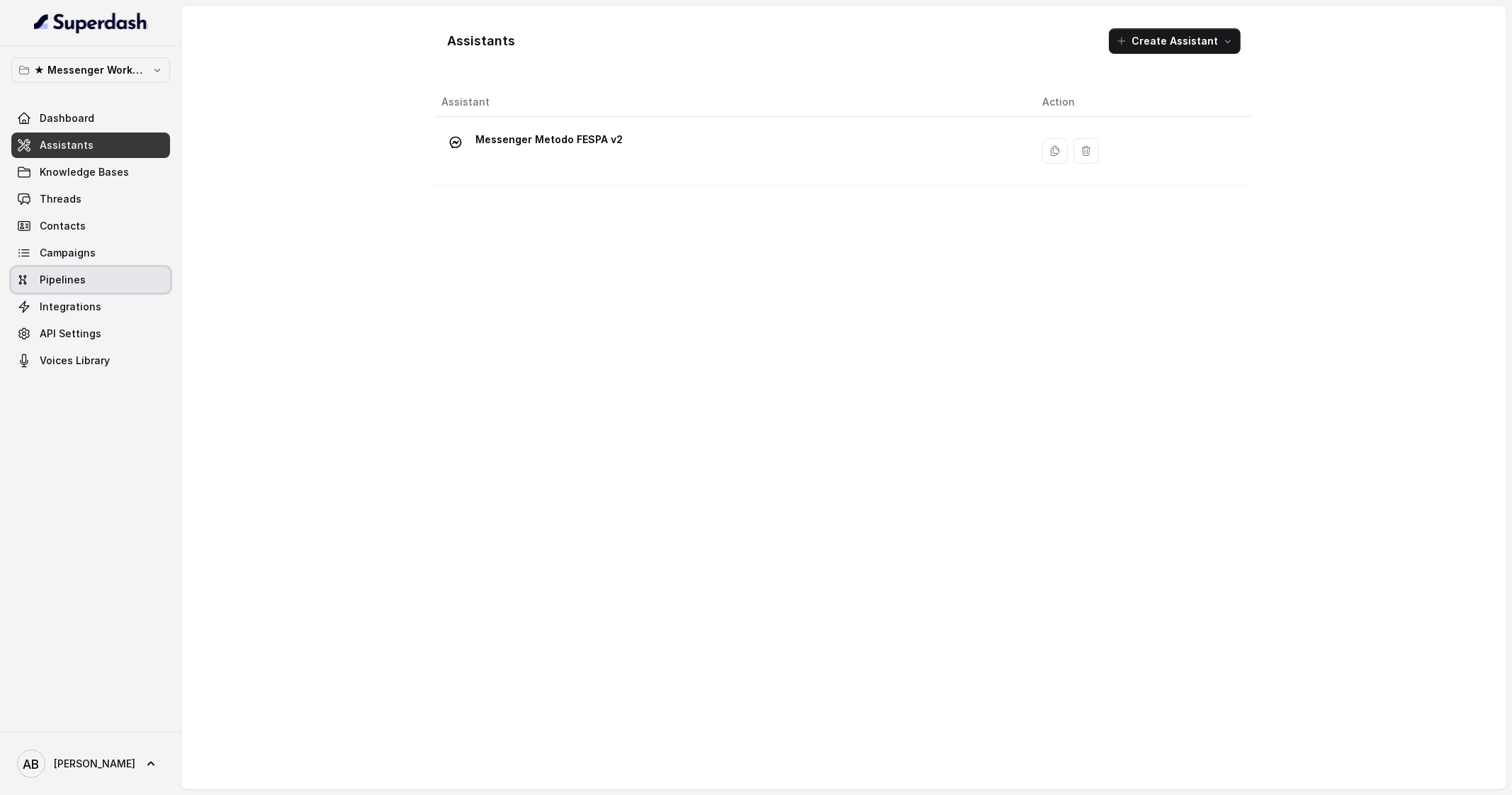
click at [52, 271] on link "Pipelines" at bounding box center [90, 279] width 159 height 25
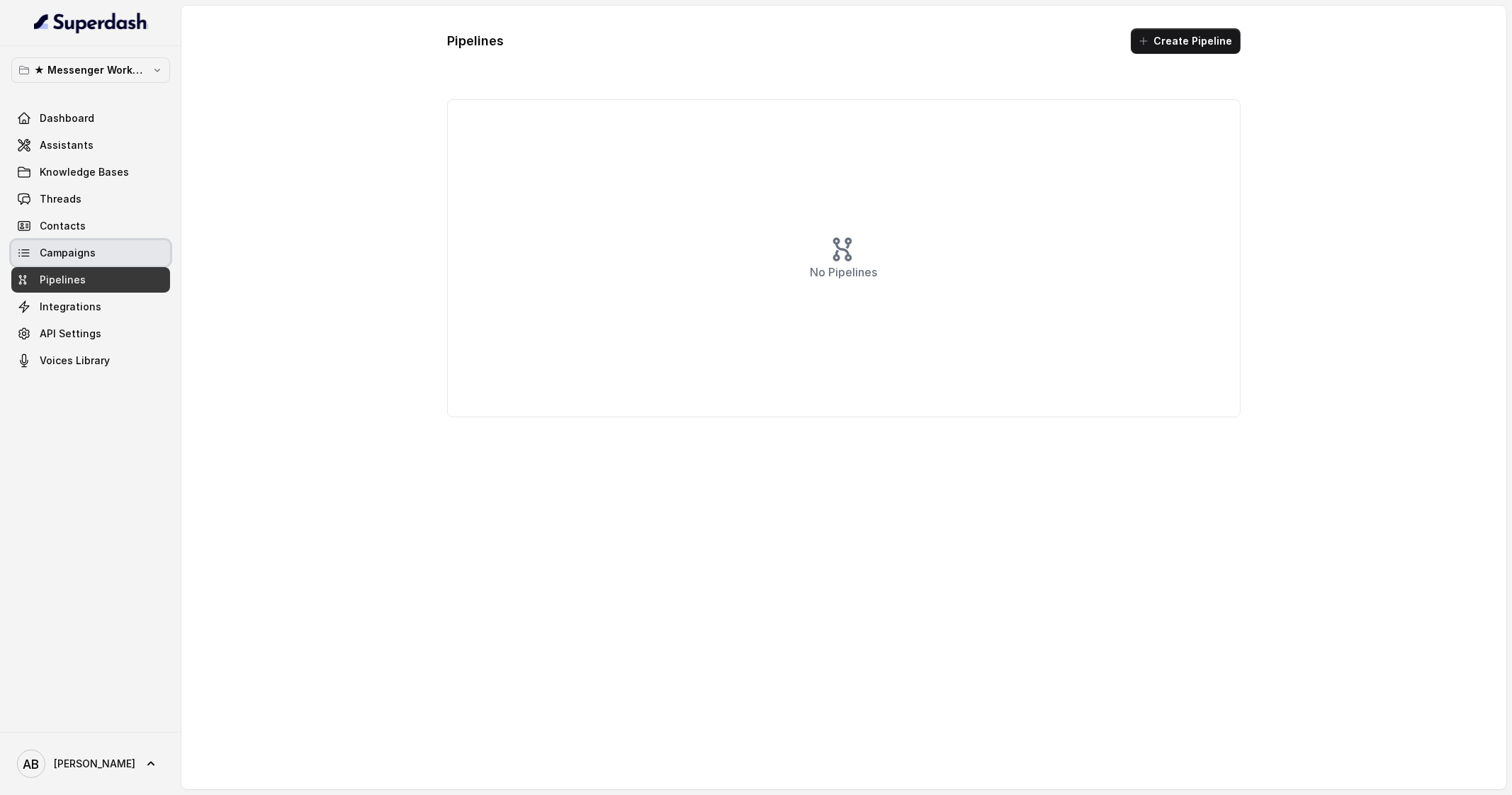
click at [70, 248] on span "Campaigns" at bounding box center [68, 252] width 56 height 14
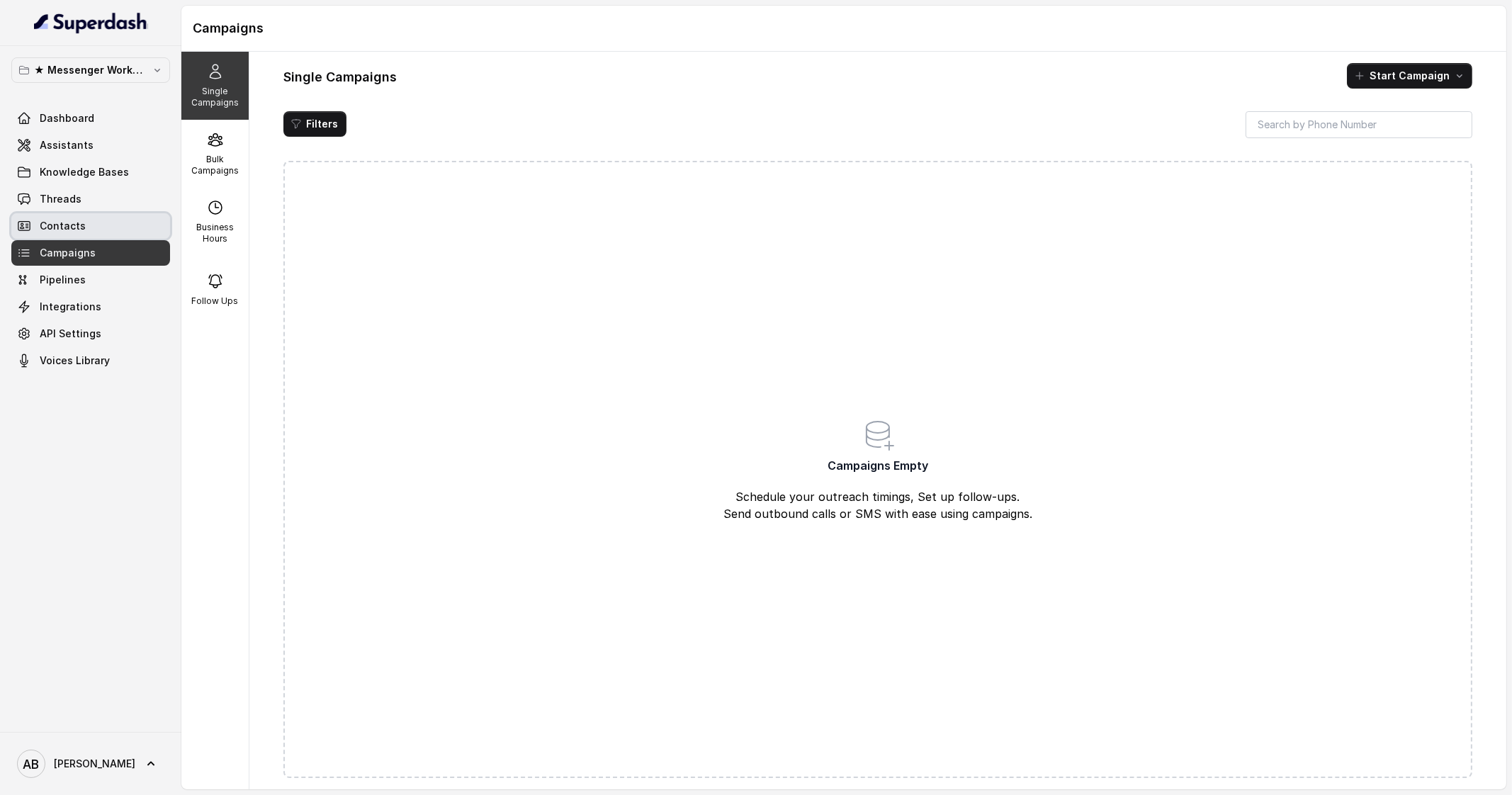
click at [71, 221] on span "Contacts" at bounding box center [63, 225] width 46 height 14
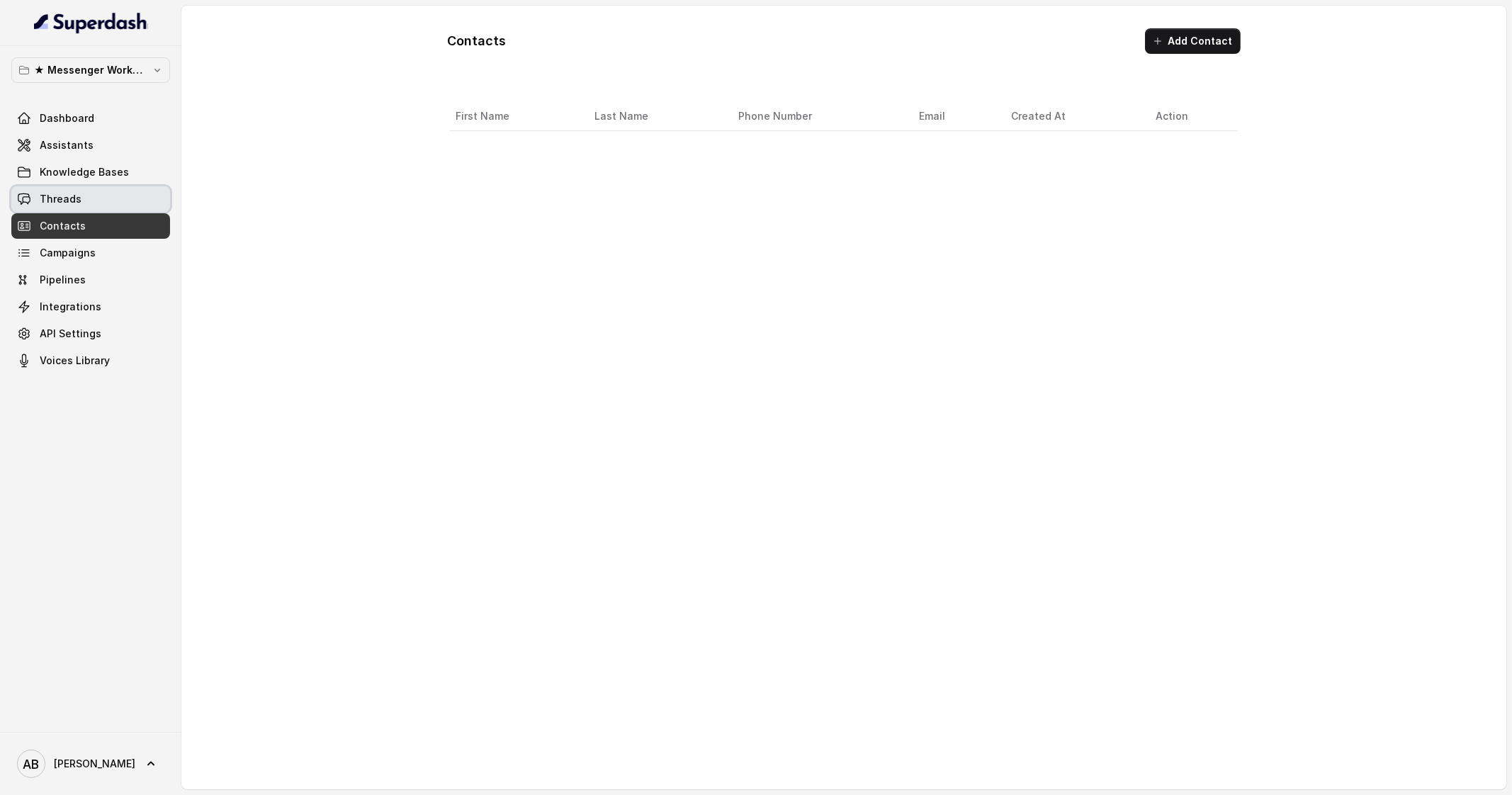
click at [73, 201] on span "Threads" at bounding box center [60, 198] width 42 height 14
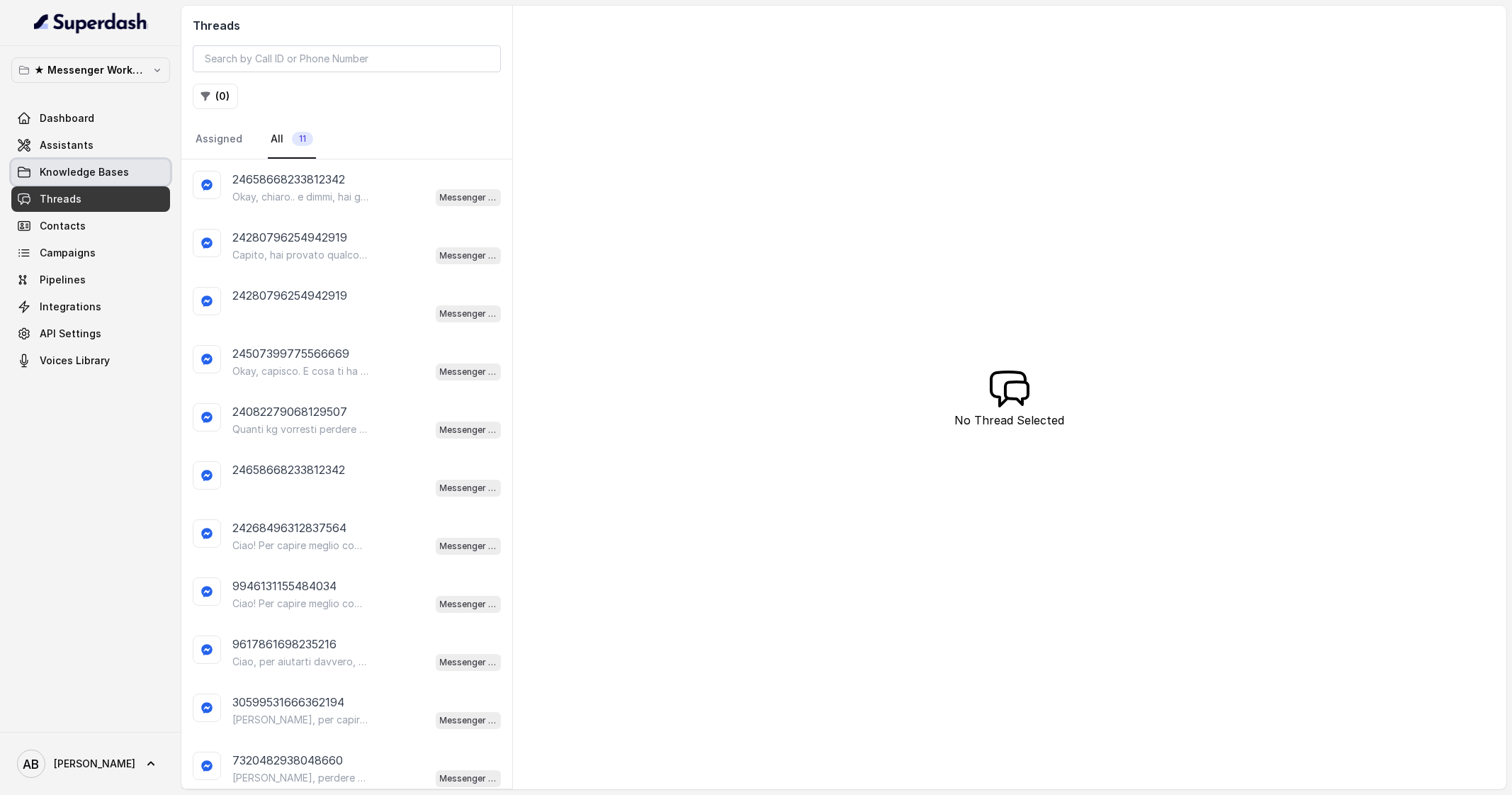
click at [81, 168] on span "Knowledge Bases" at bounding box center [85, 172] width 89 height 14
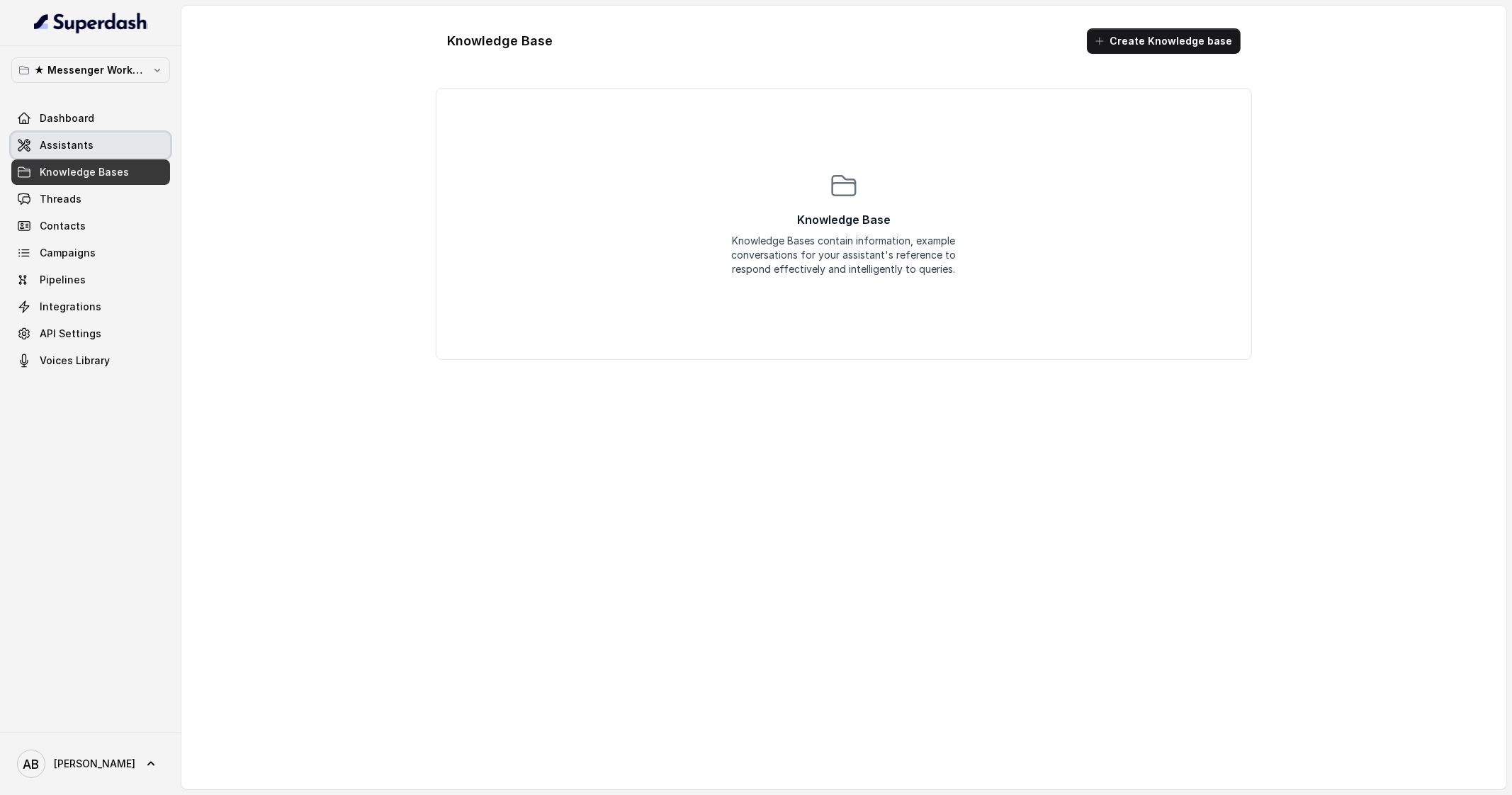
click at [82, 153] on link "Assistants" at bounding box center [90, 144] width 159 height 25
